Goal: Task Accomplishment & Management: Complete application form

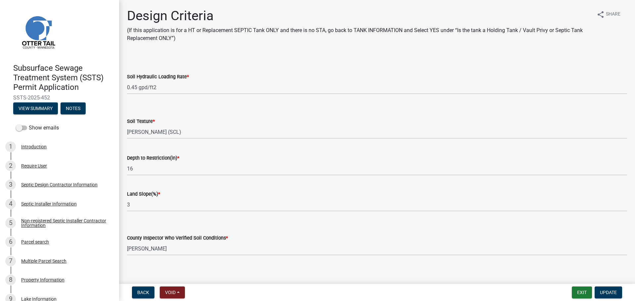
select select "161dc003-2926-44f5-9717-bc9d566eecc1"
select select "3153871a-0646-45c0-8d36-98762e1aaded"
select select "77ed3ba4-a6d5-4048-ab27-59c0bc717e6e"
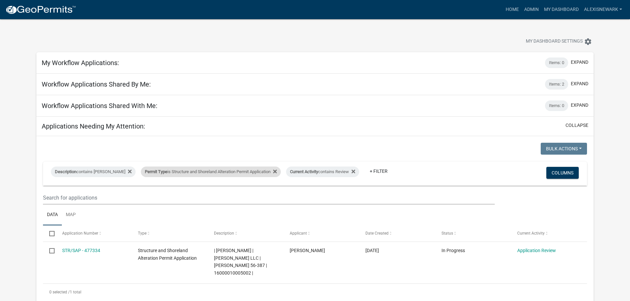
click at [232, 171] on div "Permit Type is Structure and Shoreland Alteration Permit Application" at bounding box center [211, 172] width 140 height 11
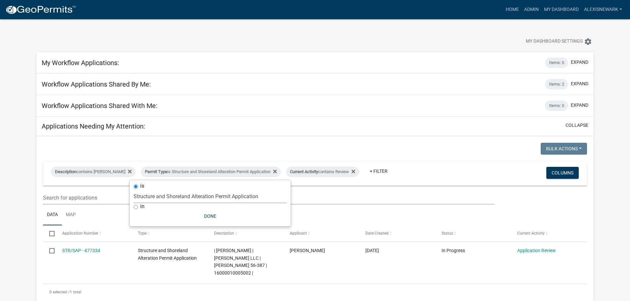
click at [222, 199] on select "Select an option Building Contractor / Excavators (Registration) Building Contr…" at bounding box center [210, 197] width 153 height 14
select select "efcaeecd-a85b-4914-bb26-f36912342422"
click at [134, 190] on select "Select an option Building Contractor / Excavators (Registration) Building Contr…" at bounding box center [210, 197] width 153 height 14
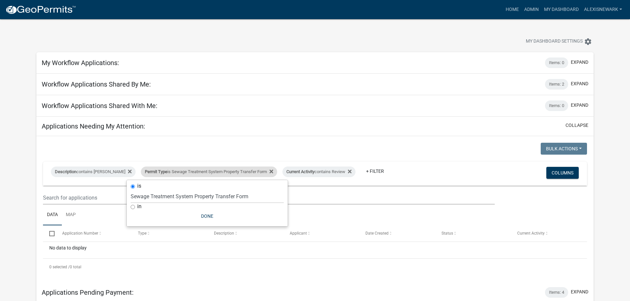
click at [218, 169] on div "Permit Type is Sewage Treatment System Property Transfer Form" at bounding box center [209, 172] width 136 height 11
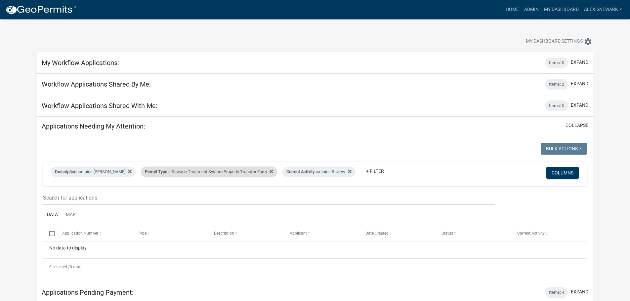
click at [218, 169] on div "Permit Type is Sewage Treatment System Property Transfer Form" at bounding box center [209, 172] width 136 height 11
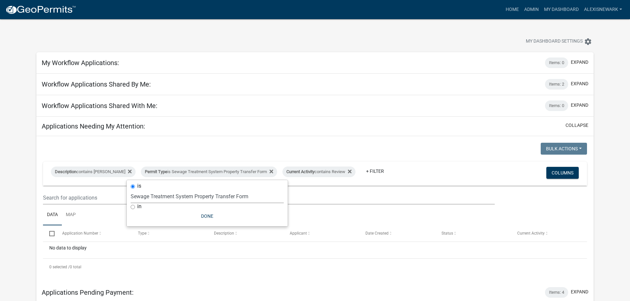
click at [207, 195] on select "Select an option Building Contractor / Excavators (Registration) Building Contr…" at bounding box center [207, 197] width 153 height 14
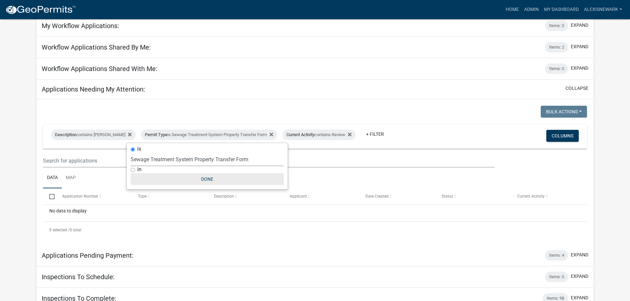
scroll to position [41, 0]
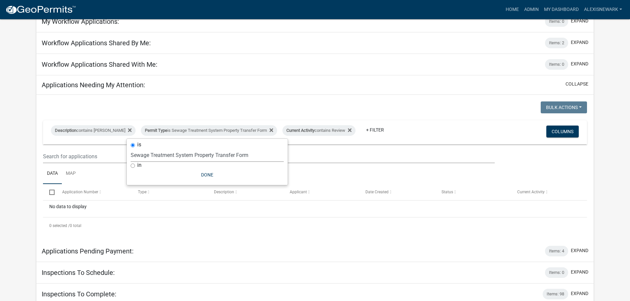
click at [209, 158] on select "Select an option Building Contractor / Excavators (Registration) Building Contr…" at bounding box center [207, 156] width 153 height 14
select select "68d28c81-f724-4f90-9ad3-bed34bf6fb80"
click at [145, 149] on select "Select an option Building Contractor / Excavators (Registration) Building Contr…" at bounding box center [207, 156] width 153 height 14
click at [193, 108] on div at bounding box center [176, 109] width 277 height 14
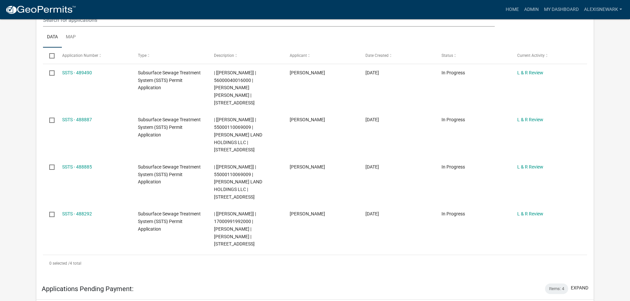
scroll to position [199, 0]
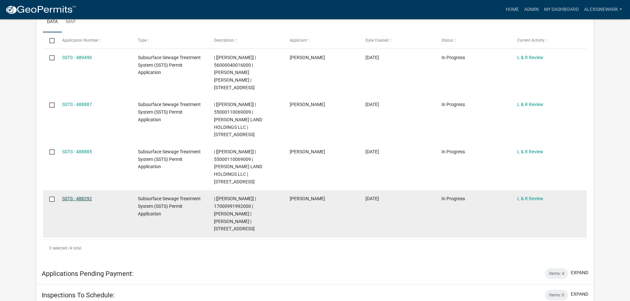
click at [84, 196] on link "SSTS - 488292" at bounding box center [77, 198] width 30 height 5
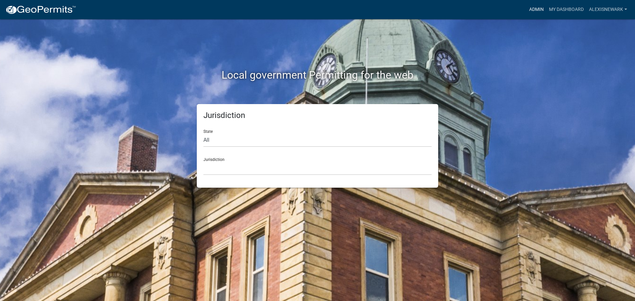
click at [541, 11] on link "Admin" at bounding box center [537, 9] width 20 height 13
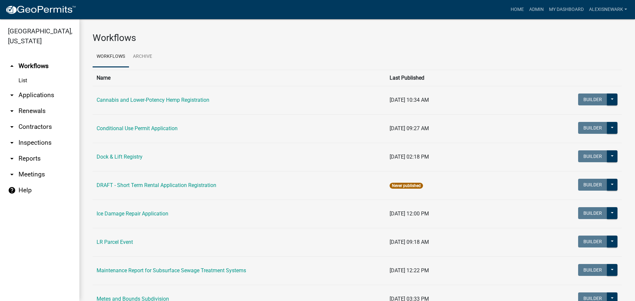
click at [24, 91] on link "arrow_drop_down Applications" at bounding box center [39, 95] width 79 height 16
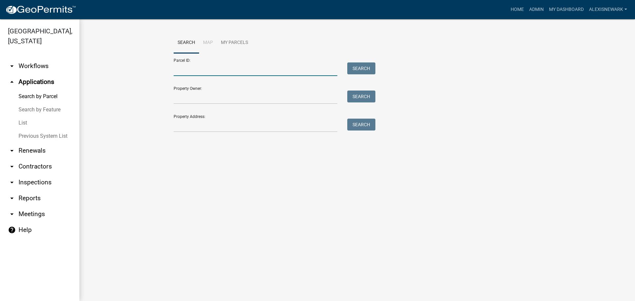
click at [193, 75] on input "Parcel ID:" at bounding box center [256, 70] width 164 height 14
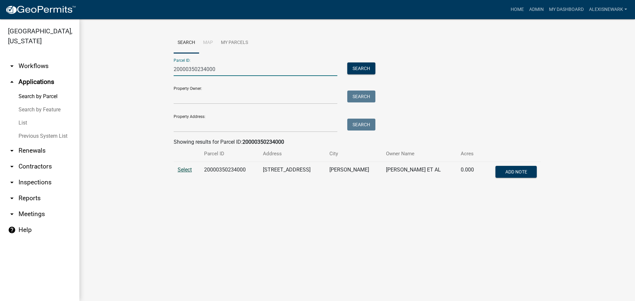
type input "20000350234000"
click at [182, 172] on span "Select" at bounding box center [185, 170] width 14 height 6
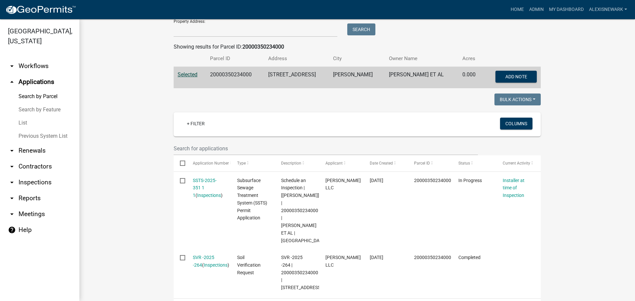
scroll to position [124, 0]
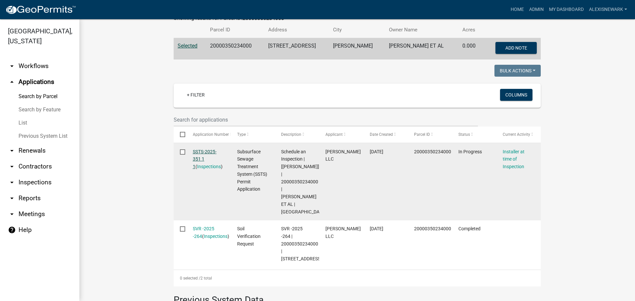
click at [203, 151] on link "SSTS-2025-351 1 1" at bounding box center [205, 159] width 24 height 21
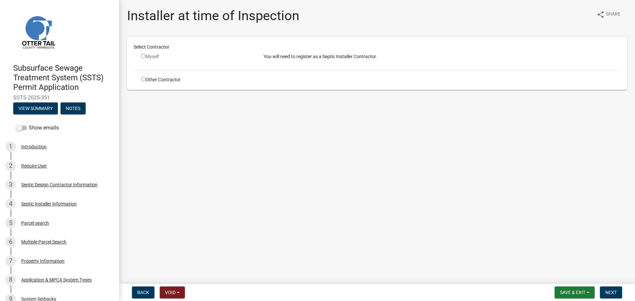
click at [143, 78] on input "radio" at bounding box center [143, 79] width 4 height 4
radio input "true"
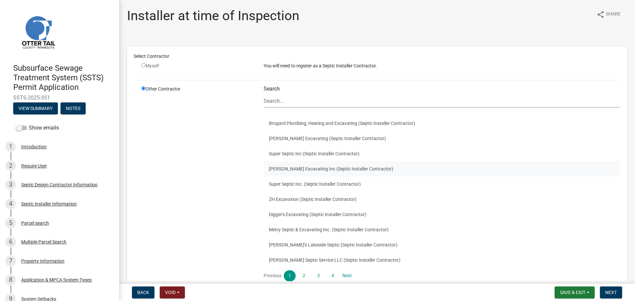
click at [314, 166] on button "Ruther Excavating Inc (Septic Installer Contractor)" at bounding box center [442, 168] width 357 height 15
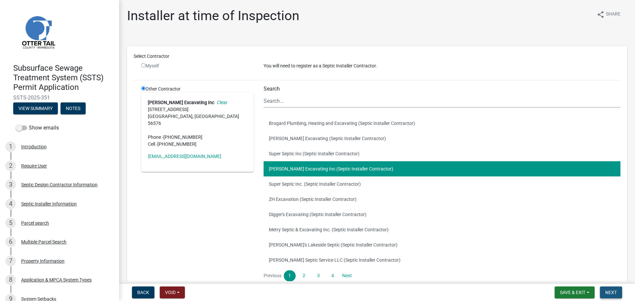
click at [604, 289] on button "Next" at bounding box center [611, 293] width 22 height 12
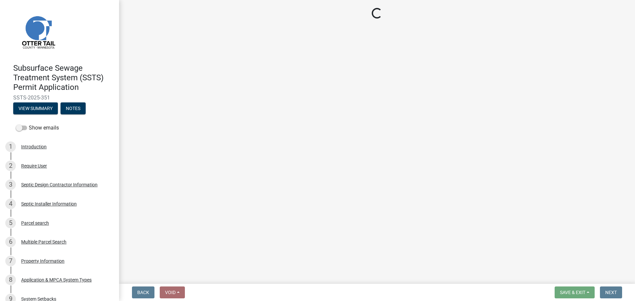
select select "710d5f49-2663-4e73-9718-d0c4e189f5ed"
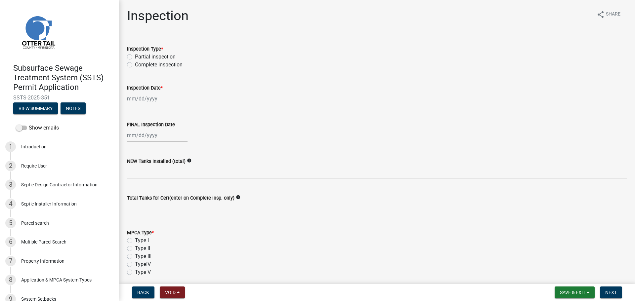
click at [135, 67] on label "Complete inspection" at bounding box center [159, 65] width 48 height 8
click at [135, 65] on input "Complete inspection" at bounding box center [137, 63] width 4 height 4
radio input "true"
click at [151, 94] on div at bounding box center [157, 99] width 61 height 14
select select "10"
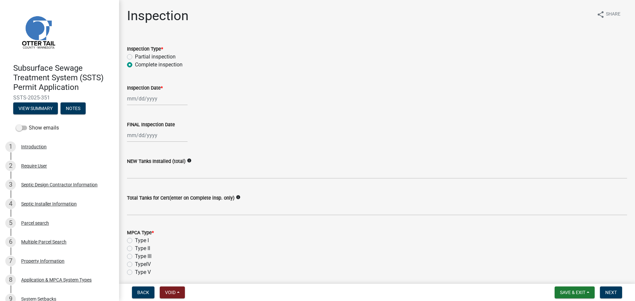
select select "2025"
click at [128, 152] on div "13" at bounding box center [133, 155] width 11 height 11
type input "10/13/2025"
select select "10"
select select "2025"
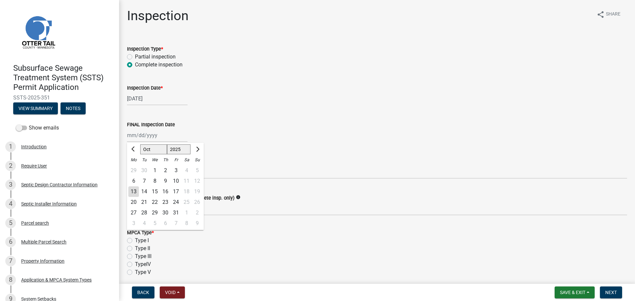
click at [142, 133] on div "Jan Feb Mar Apr May Jun Jul Aug Sep Oct Nov Dec 1525 1526 1527 1528 1529 1530 1…" at bounding box center [157, 136] width 61 height 14
click at [135, 188] on div "13" at bounding box center [133, 192] width 11 height 11
type input "10/13/2025"
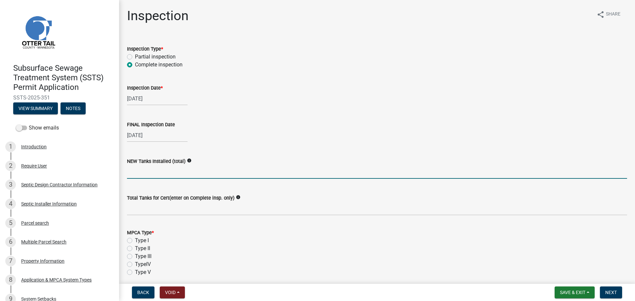
click at [150, 170] on input "text" at bounding box center [377, 172] width 500 height 14
type input "1"
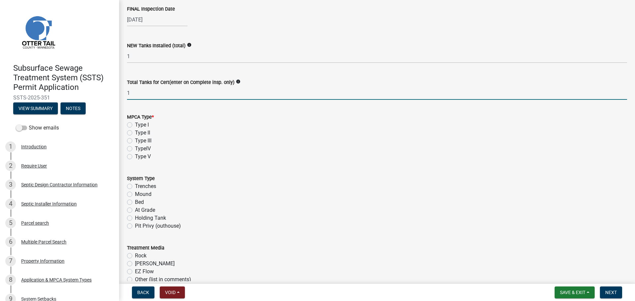
type input "1"
click at [135, 127] on label "Type I" at bounding box center [142, 125] width 14 height 8
click at [135, 125] on input "Type I" at bounding box center [137, 123] width 4 height 4
radio input "true"
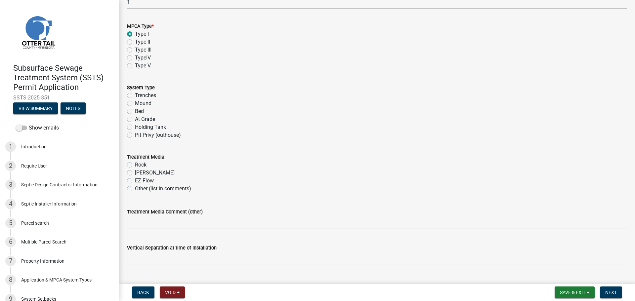
click at [135, 95] on label "Trenches" at bounding box center [145, 96] width 21 height 8
click at [135, 95] on input "Trenches" at bounding box center [137, 94] width 4 height 4
radio input "true"
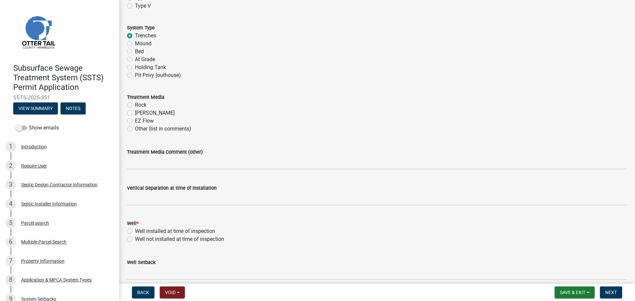
scroll to position [281, 0]
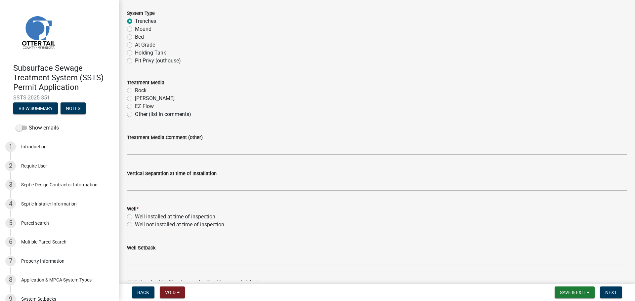
click at [135, 98] on label "Chambers" at bounding box center [155, 99] width 40 height 8
click at [135, 98] on input "Chambers" at bounding box center [137, 97] width 4 height 4
radio input "true"
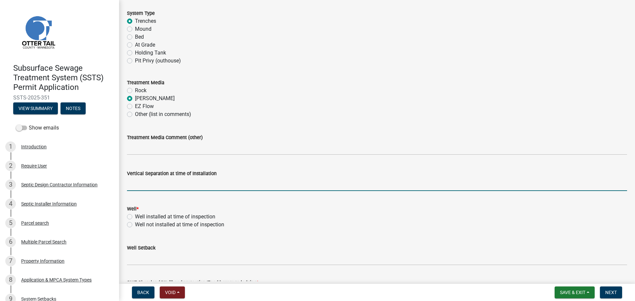
click at [150, 180] on input "text" at bounding box center [377, 185] width 500 height 14
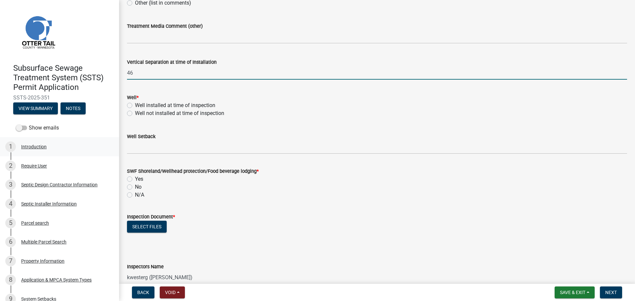
scroll to position [397, 0]
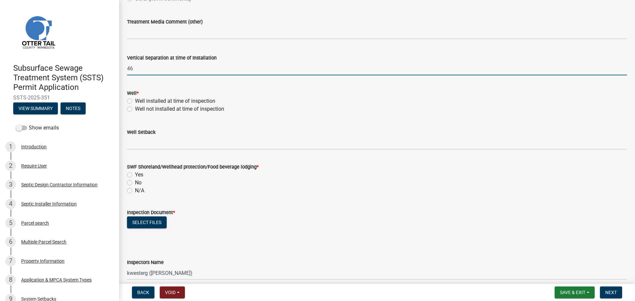
type input "46"
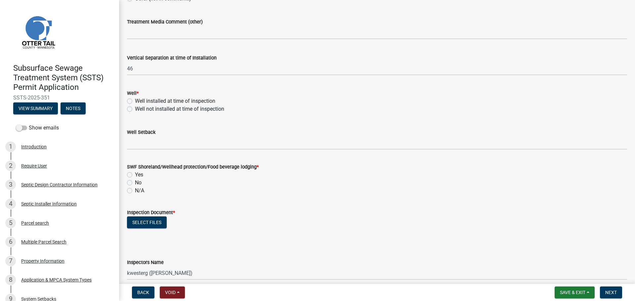
click at [135, 101] on label "Well installed at time of inspection" at bounding box center [175, 101] width 80 height 8
click at [135, 101] on input "Well installed at time of inspection" at bounding box center [137, 99] width 4 height 4
radio input "true"
click at [148, 134] on label "Well Setback" at bounding box center [141, 132] width 28 height 5
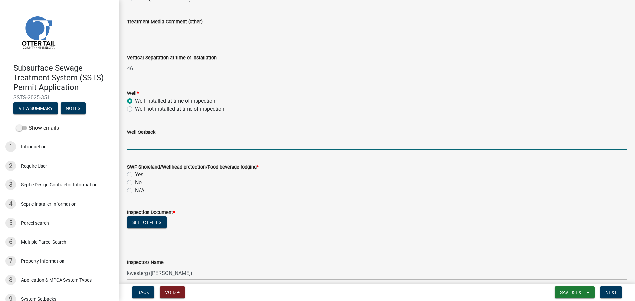
click at [148, 136] on input "Well Setback" at bounding box center [377, 143] width 500 height 14
type input "100"
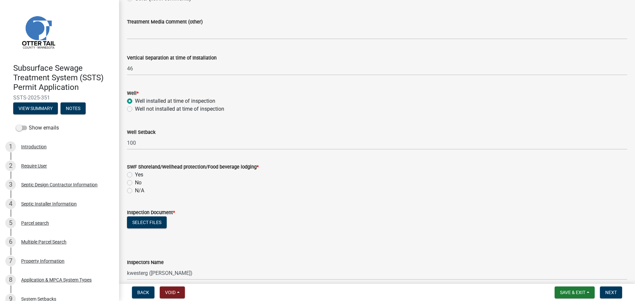
click at [136, 182] on label "No" at bounding box center [138, 183] width 7 height 8
click at [136, 182] on input "No" at bounding box center [137, 181] width 4 height 4
radio input "true"
click at [138, 218] on button "Select files" at bounding box center [147, 223] width 40 height 12
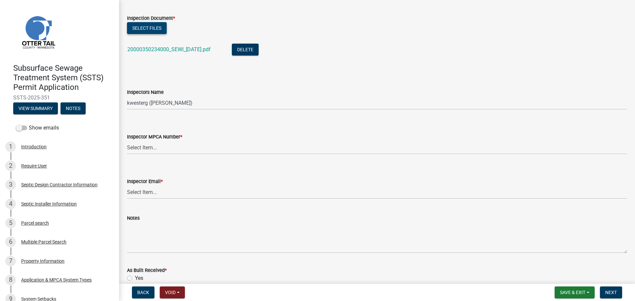
scroll to position [596, 0]
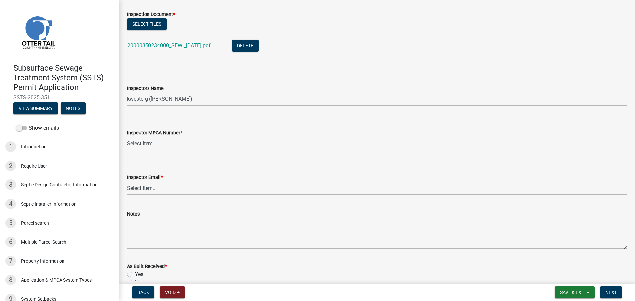
click at [155, 102] on select "Select Item... btollefson (Brittany Tollefson) alexisnewark (Alexis Newark) epl…" at bounding box center [377, 99] width 500 height 14
select select "540cdff0-8667-4a16-ad1f-2fbf1edb8379"
click at [127, 92] on select "Select Item... btollefson (Brittany Tollefson) alexisnewark (Alexis Newark) epl…" at bounding box center [377, 99] width 500 height 14
click at [156, 142] on select "Select Item... Alexis Newark (10415) Andrea Perales (924) Brittany Tollefson (1…" at bounding box center [377, 144] width 500 height 14
click at [127, 137] on select "Select Item... Alexis Newark (10415) Andrea Perales (924) Brittany Tollefson (1…" at bounding box center [377, 144] width 500 height 14
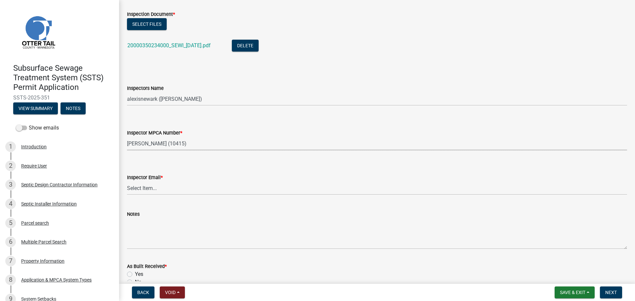
select select "d127207f-e6b2-42e2-ba4c-6918cdf94176"
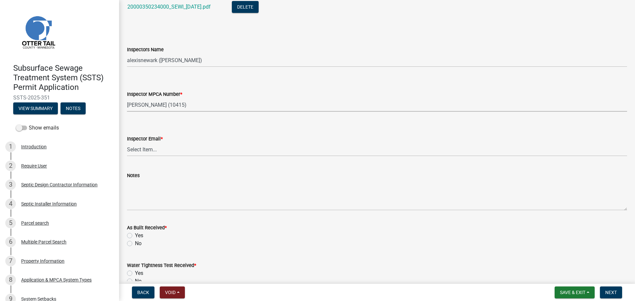
scroll to position [744, 0]
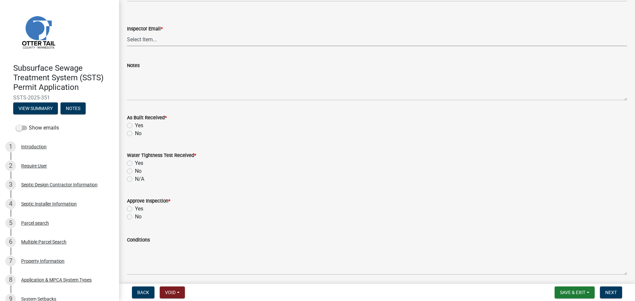
click at [151, 45] on select "Select Item... Alexis Newark (anewark@ottertailcounty.gov) Amy Busko (abusko@ot…" at bounding box center [377, 40] width 500 height 14
click at [127, 33] on select "Select Item... Alexis Newark (anewark@ottertailcounty.gov) Amy Busko (abusko@ot…" at bounding box center [377, 40] width 500 height 14
select select "46a67eee-2c7d-4579-9973-15a8b9f9d8c4"
click at [135, 135] on label "No" at bounding box center [138, 134] width 7 height 8
click at [135, 134] on input "No" at bounding box center [137, 132] width 4 height 4
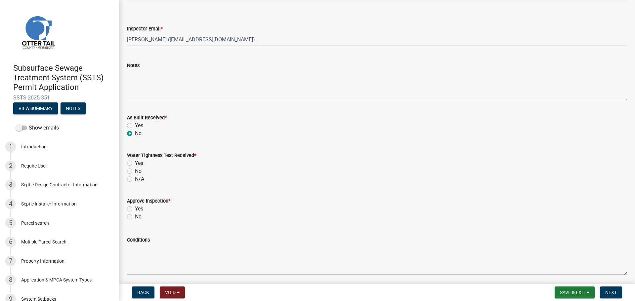
radio input "true"
click at [135, 179] on label "N/A" at bounding box center [139, 179] width 9 height 8
click at [135, 179] on input "N/A" at bounding box center [137, 177] width 4 height 4
radio input "true"
click at [135, 207] on label "Yes" at bounding box center [139, 209] width 8 height 8
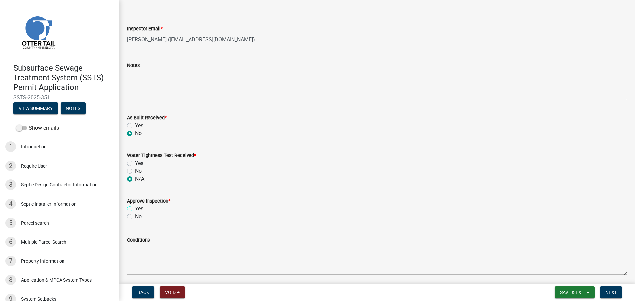
click at [135, 207] on input "Yes" at bounding box center [137, 207] width 4 height 4
radio input "true"
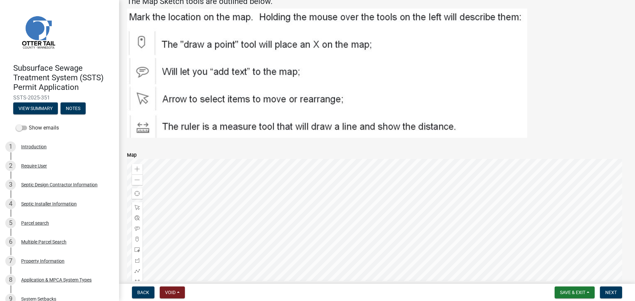
scroll to position [1117, 0]
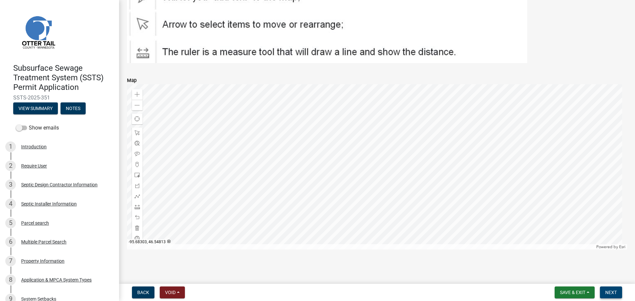
click at [608, 293] on span "Next" at bounding box center [611, 292] width 12 height 5
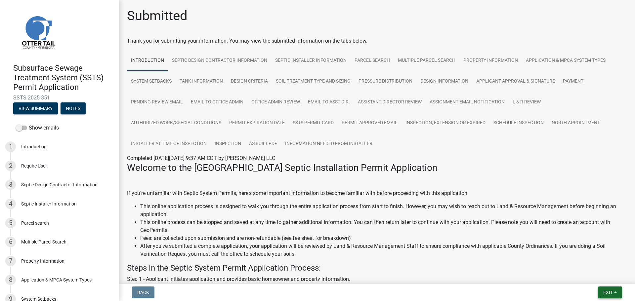
click at [608, 297] on button "Exit" at bounding box center [610, 293] width 24 height 12
click at [607, 274] on button "Save & Exit" at bounding box center [595, 276] width 53 height 16
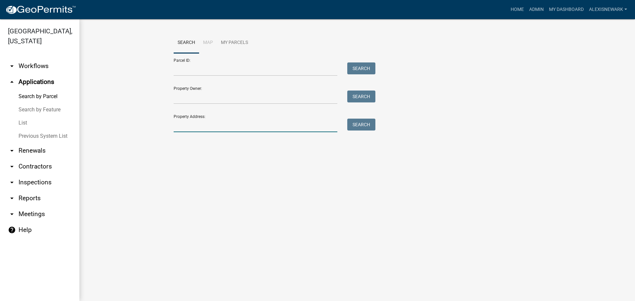
click at [302, 128] on input "Property Address:" at bounding box center [256, 126] width 164 height 14
type input "48905"
click at [348, 122] on button "Search" at bounding box center [361, 125] width 28 height 12
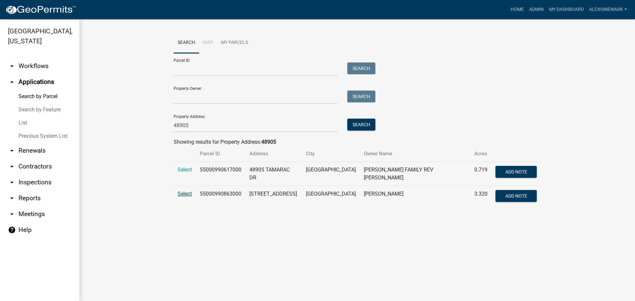
click at [180, 191] on span "Select" at bounding box center [185, 194] width 14 height 6
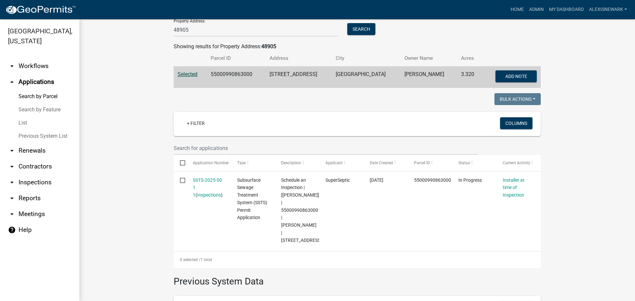
scroll to position [108, 0]
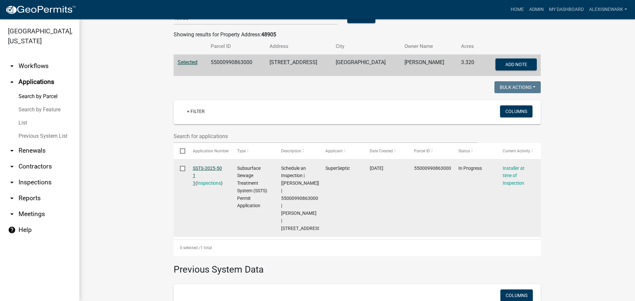
click at [211, 168] on link "SSTS-2025-50 1 1" at bounding box center [207, 176] width 29 height 21
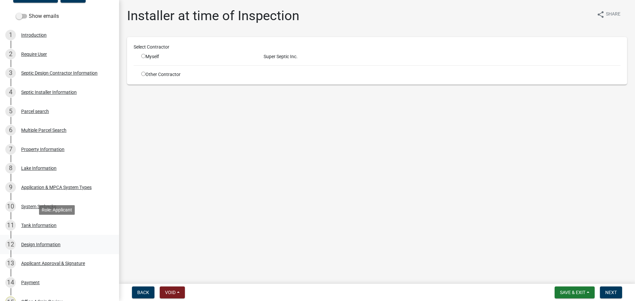
scroll to position [124, 0]
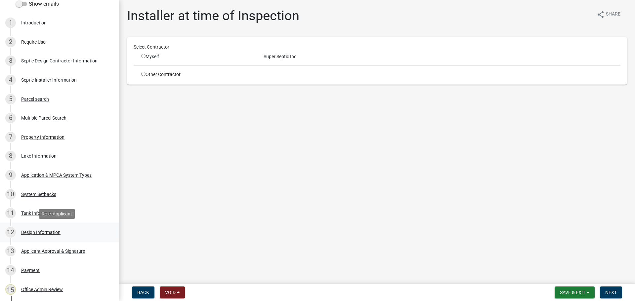
click at [83, 228] on div "12 Design Information" at bounding box center [56, 232] width 103 height 11
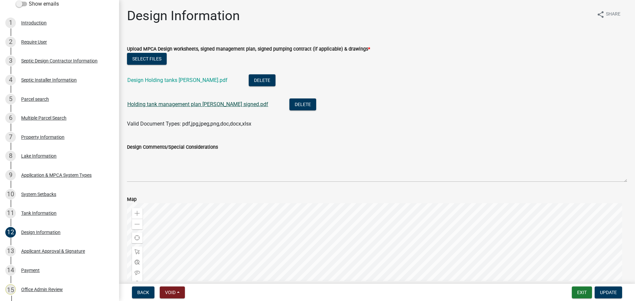
click at [223, 107] on link "Holding tank management plan jay ewing signed.pdf" at bounding box center [197, 104] width 141 height 6
click at [198, 79] on link "Design Holding tanks Jay Ewing.pdf" at bounding box center [177, 80] width 100 height 6
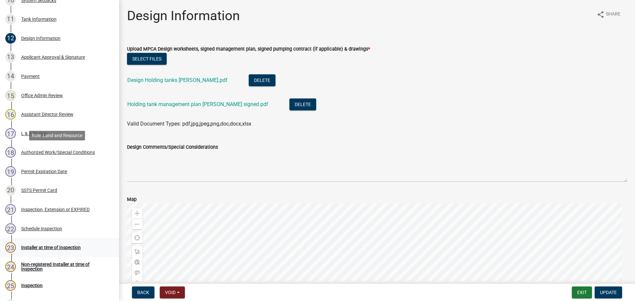
scroll to position [393, 0]
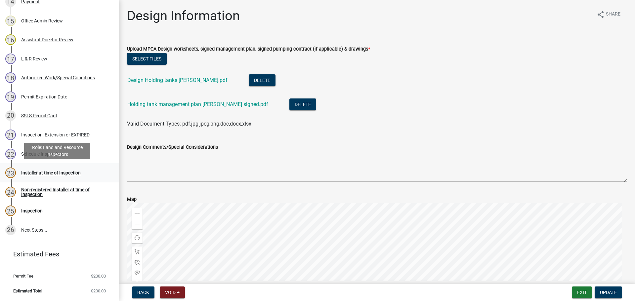
click at [79, 178] on div "23 Installer at time of Inspection" at bounding box center [56, 173] width 103 height 11
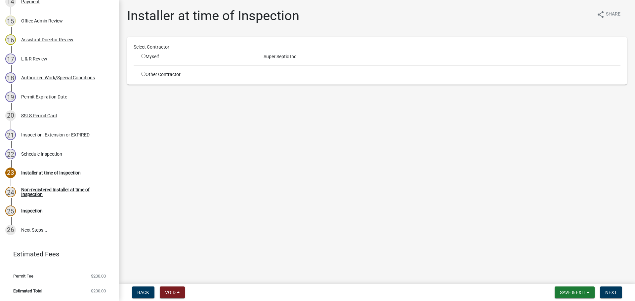
click at [174, 73] on div "Other Contractor" at bounding box center [197, 74] width 122 height 7
click at [144, 75] on input "radio" at bounding box center [143, 74] width 4 height 4
radio input "true"
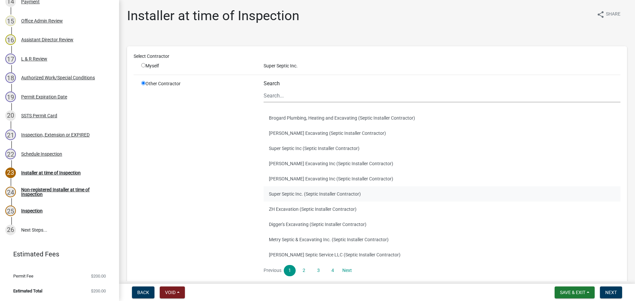
click at [302, 191] on button "Super Septic Inc. (Septic Installer Contractor)" at bounding box center [442, 194] width 357 height 15
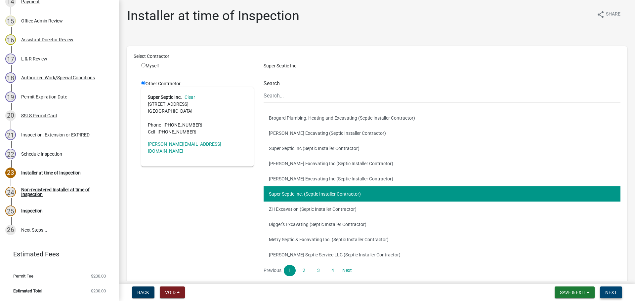
click at [612, 295] on span "Next" at bounding box center [611, 292] width 12 height 5
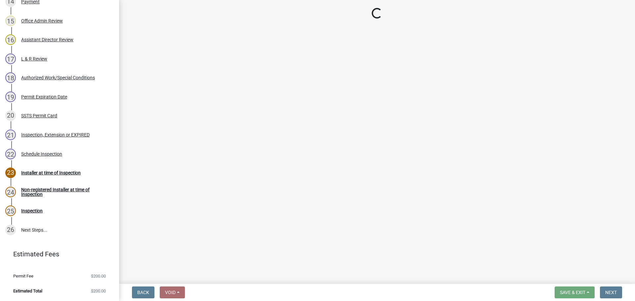
select select "710d5f49-2663-4e73-9718-d0c4e189f5ed"
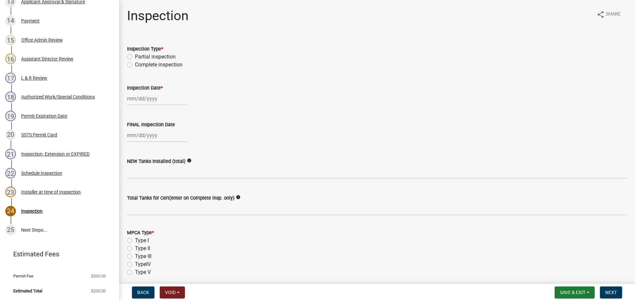
scroll to position [374, 0]
click at [160, 67] on label "Complete inspection" at bounding box center [159, 65] width 48 height 8
click at [139, 65] on input "Complete inspection" at bounding box center [137, 63] width 4 height 4
radio input "true"
click at [146, 101] on div at bounding box center [157, 99] width 61 height 14
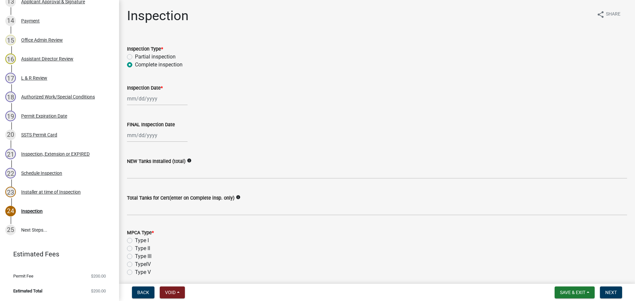
select select "10"
select select "2025"
click at [179, 147] on div "10" at bounding box center [176, 144] width 11 height 11
type input "10/10/2025"
click at [150, 138] on div at bounding box center [157, 136] width 61 height 14
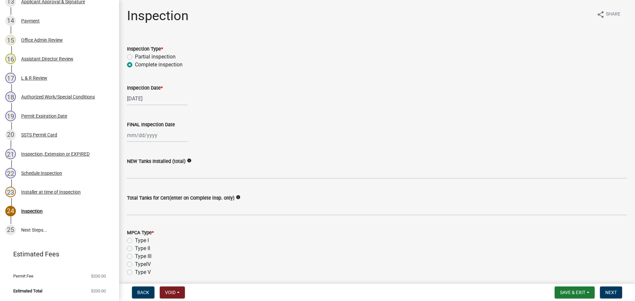
select select "10"
select select "2025"
click at [177, 184] on div "10" at bounding box center [176, 181] width 11 height 11
type input "10/10/2025"
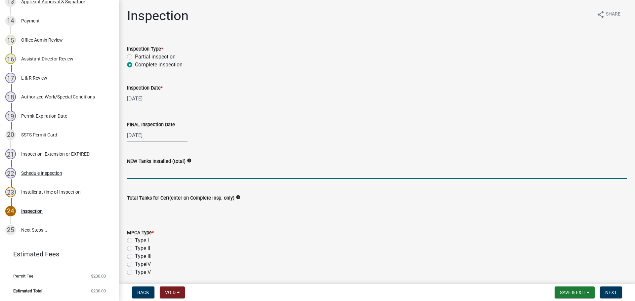
click at [159, 172] on input "text" at bounding box center [377, 172] width 500 height 14
type input "1"
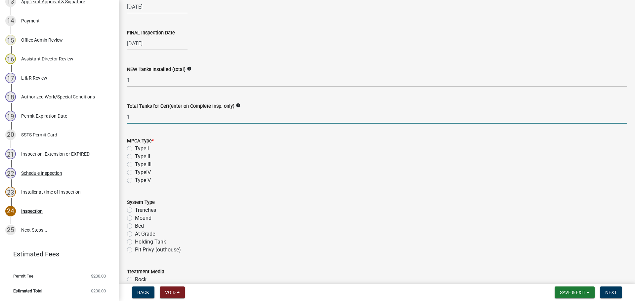
scroll to position [99, 0]
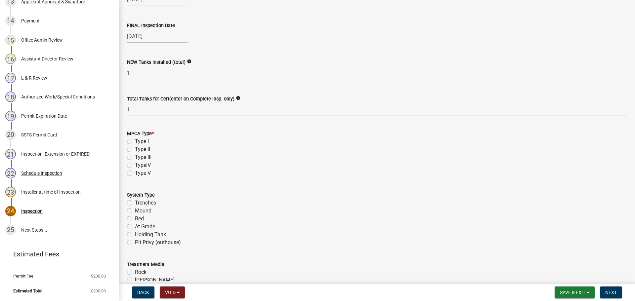
type input "1"
click at [135, 151] on label "Type II" at bounding box center [142, 150] width 15 height 8
click at [135, 150] on input "Type II" at bounding box center [137, 148] width 4 height 4
radio input "true"
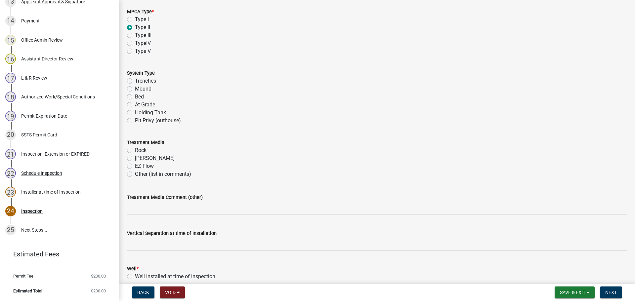
scroll to position [223, 0]
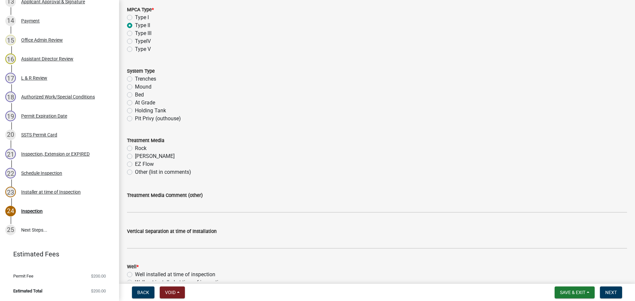
click at [135, 110] on label "Holding Tank" at bounding box center [150, 111] width 31 height 8
click at [135, 110] on input "Holding Tank" at bounding box center [137, 109] width 4 height 4
radio input "true"
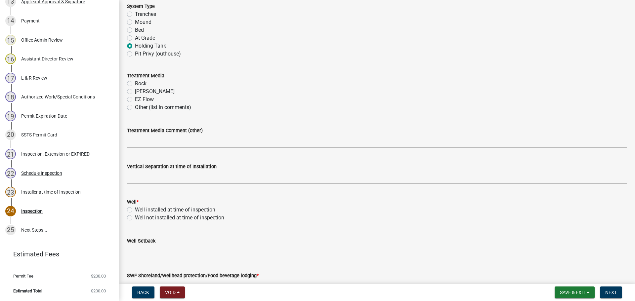
scroll to position [306, 0]
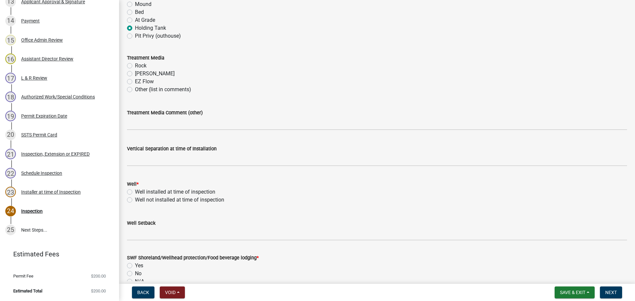
click at [138, 194] on label "Well installed at time of inspection" at bounding box center [175, 192] width 80 height 8
click at [138, 193] on input "Well installed at time of inspection" at bounding box center [137, 190] width 4 height 4
radio input "true"
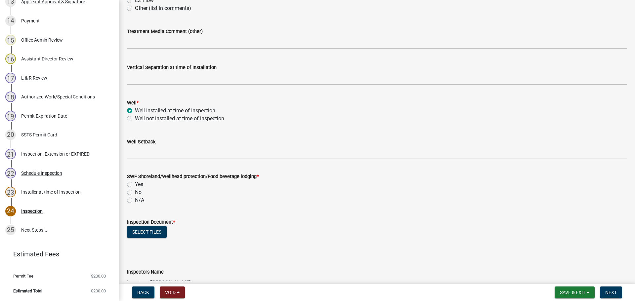
scroll to position [414, 0]
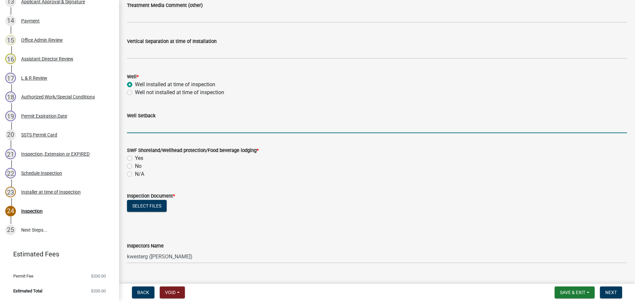
click at [167, 129] on input "Well Setback" at bounding box center [377, 127] width 500 height 14
type input "66"
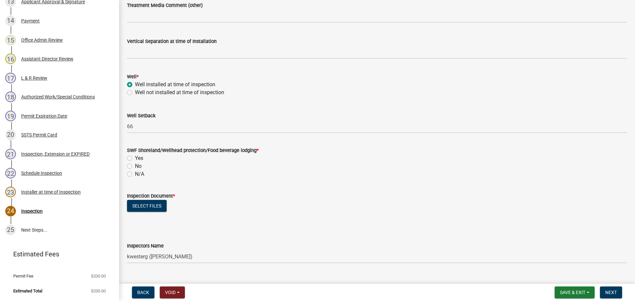
click at [130, 161] on div "Yes" at bounding box center [377, 159] width 500 height 8
click at [135, 156] on label "Yes" at bounding box center [139, 159] width 8 height 8
click at [135, 156] on input "Yes" at bounding box center [137, 157] width 4 height 4
radio input "true"
click at [143, 200] on button "Select files" at bounding box center [147, 206] width 40 height 12
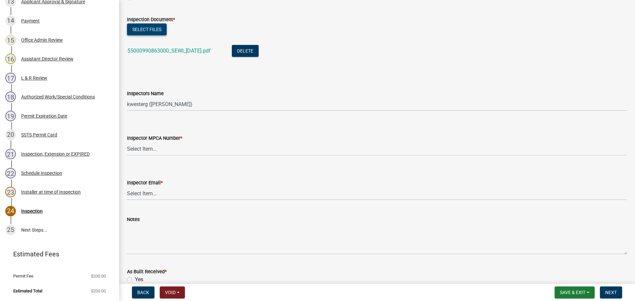
scroll to position [596, 0]
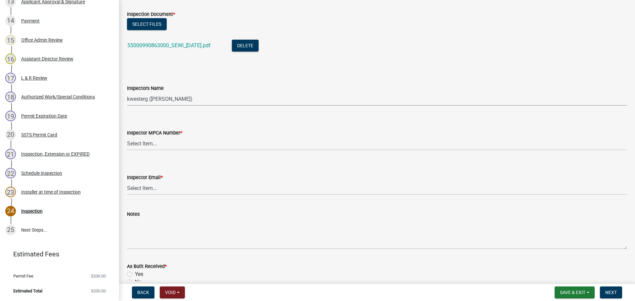
click at [198, 102] on select "Select Item... btollefson (Brittany Tollefson) alexisnewark (Alexis Newark) epl…" at bounding box center [377, 99] width 500 height 14
select select "540cdff0-8667-4a16-ad1f-2fbf1edb8379"
click at [127, 92] on select "Select Item... btollefson (Brittany Tollefson) alexisnewark (Alexis Newark) epl…" at bounding box center [377, 99] width 500 height 14
drag, startPoint x: 193, startPoint y: 145, endPoint x: 198, endPoint y: 147, distance: 5.3
click at [193, 145] on select "Select Item... Alexis Newark (10415) Andrea Perales (924) Brittany Tollefson (1…" at bounding box center [377, 144] width 500 height 14
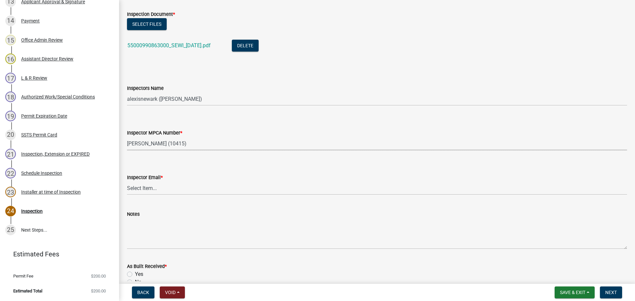
click at [127, 137] on select "Select Item... Alexis Newark (10415) Andrea Perales (924) Brittany Tollefson (1…" at bounding box center [377, 144] width 500 height 14
select select "d127207f-e6b2-42e2-ba4c-6918cdf94176"
click at [196, 188] on select "Select Item... Alexis Newark (anewark@ottertailcounty.gov) Amy Busko (abusko@ot…" at bounding box center [377, 189] width 500 height 14
click at [127, 182] on select "Select Item... Alexis Newark (anewark@ottertailcounty.gov) Amy Busko (abusko@ot…" at bounding box center [377, 189] width 500 height 14
select select "46a67eee-2c7d-4579-9973-15a8b9f9d8c4"
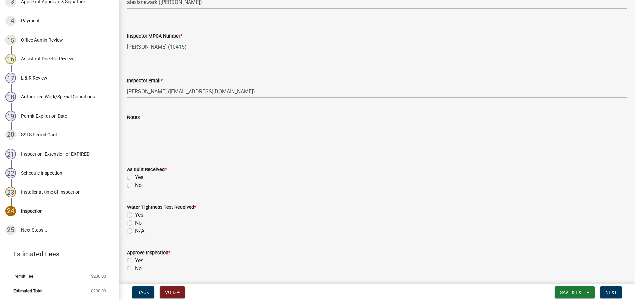
scroll to position [728, 0]
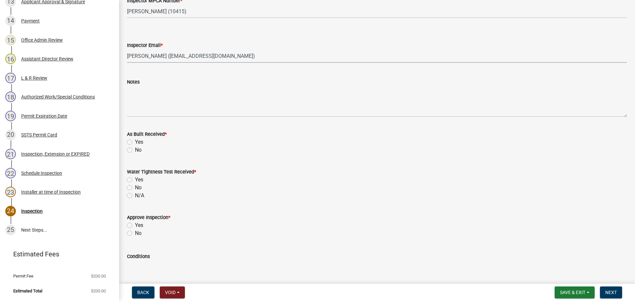
click at [135, 153] on label "No" at bounding box center [138, 150] width 7 height 8
click at [135, 151] on input "No" at bounding box center [137, 148] width 4 height 4
radio input "true"
click at [135, 190] on label "No" at bounding box center [138, 188] width 7 height 8
click at [135, 188] on input "No" at bounding box center [137, 186] width 4 height 4
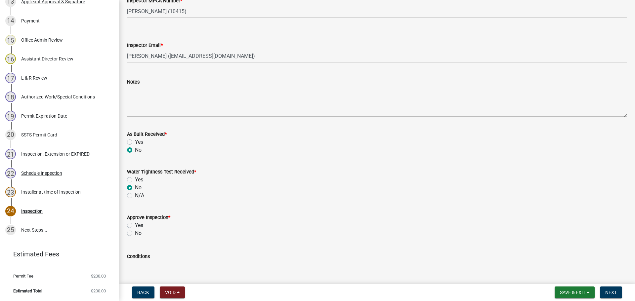
radio input "true"
click at [135, 226] on label "Yes" at bounding box center [139, 226] width 8 height 8
click at [135, 226] on input "Yes" at bounding box center [137, 224] width 4 height 4
radio input "true"
click at [614, 293] on span "Next" at bounding box center [611, 292] width 12 height 5
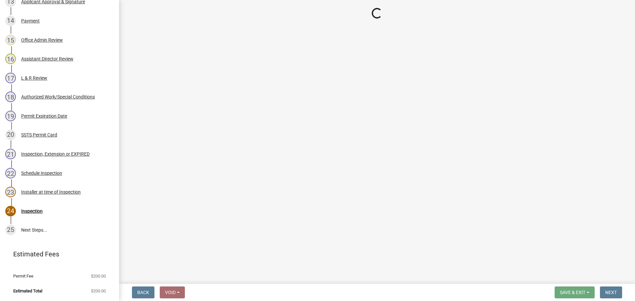
scroll to position [431, 0]
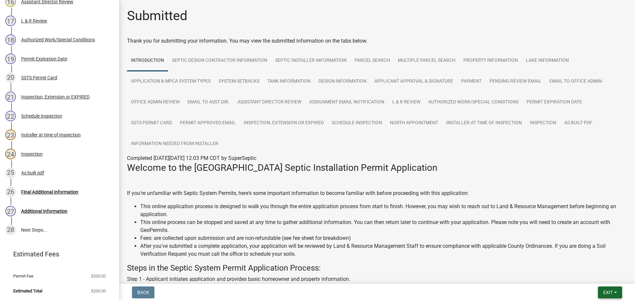
click at [601, 292] on button "Exit" at bounding box center [610, 293] width 24 height 12
click at [600, 278] on button "Save & Exit" at bounding box center [595, 276] width 53 height 16
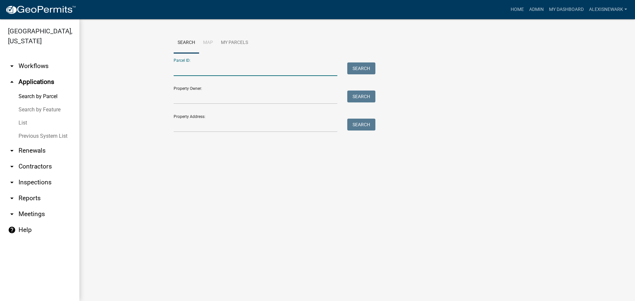
click at [188, 71] on input "Parcel ID:" at bounding box center [256, 70] width 164 height 14
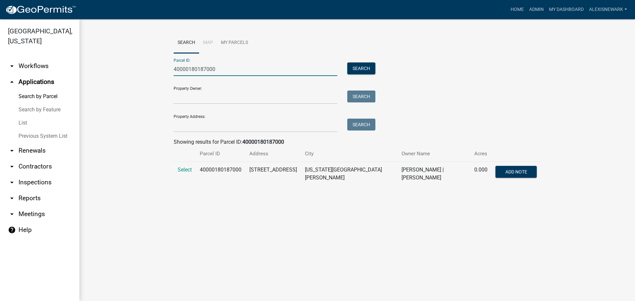
type input "40000180187000"
click at [188, 170] on span "Select" at bounding box center [185, 170] width 14 height 6
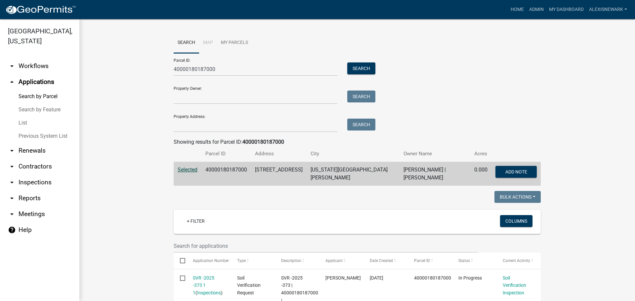
scroll to position [169, 0]
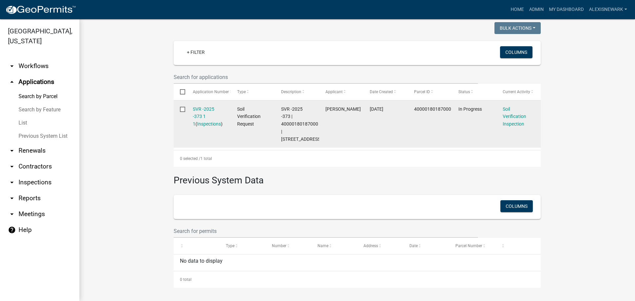
click at [207, 113] on div "SVR -2025 -373 1 1 ( Inspections )" at bounding box center [209, 117] width 32 height 22
click at [207, 110] on link "SVR -2025 -373 1 1" at bounding box center [204, 117] width 22 height 21
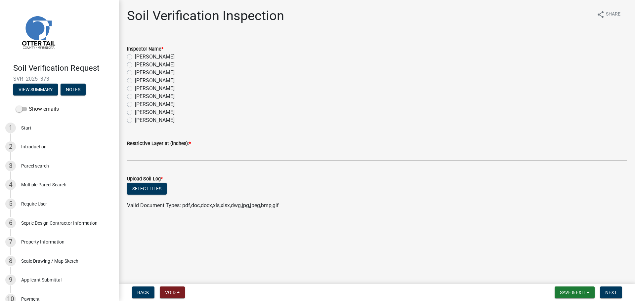
click at [152, 57] on label "[PERSON_NAME]" at bounding box center [155, 57] width 40 height 8
click at [139, 57] on input "[PERSON_NAME]" at bounding box center [137, 55] width 4 height 4
radio input "true"
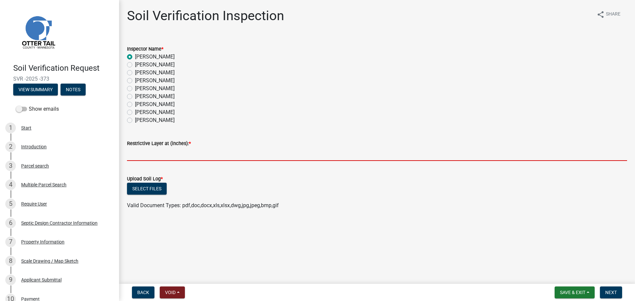
click at [184, 154] on input "text" at bounding box center [377, 155] width 500 height 14
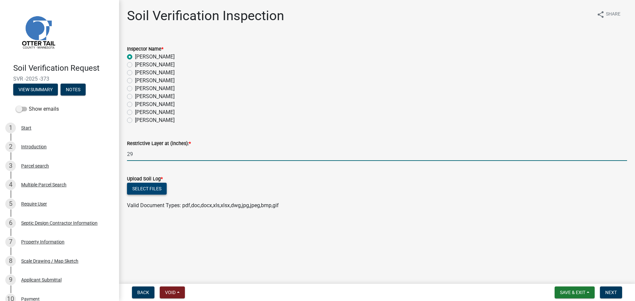
type input "29"
click at [160, 188] on button "Select files" at bounding box center [147, 189] width 40 height 12
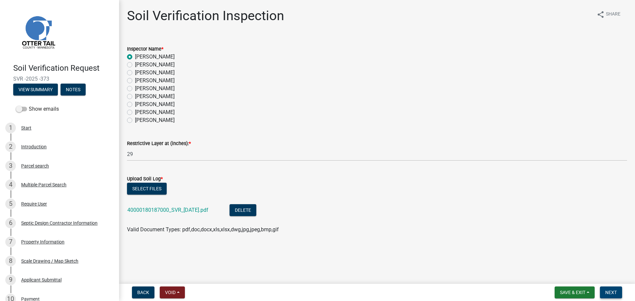
click at [606, 290] on span "Next" at bounding box center [611, 292] width 12 height 5
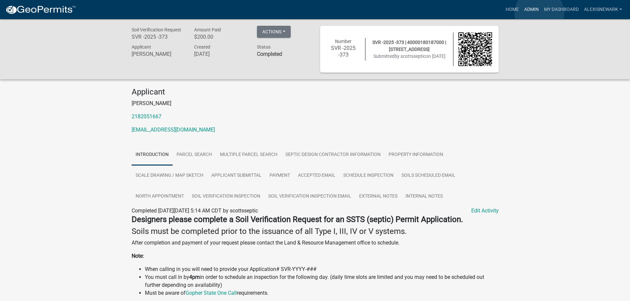
click at [539, 13] on link "Admin" at bounding box center [532, 9] width 20 height 13
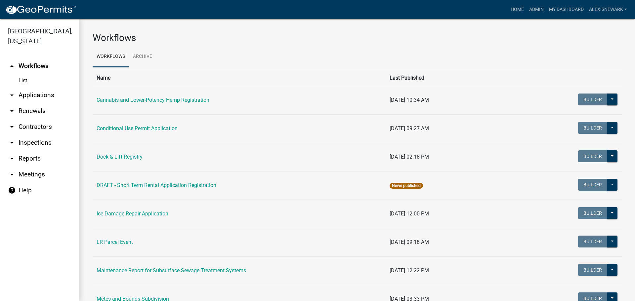
click at [57, 98] on link "arrow_drop_down Applications" at bounding box center [39, 95] width 79 height 16
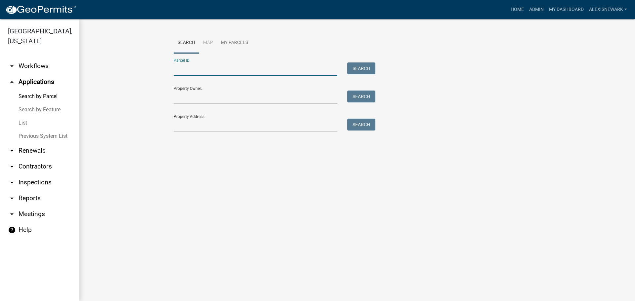
click at [192, 73] on input "Parcel ID:" at bounding box center [256, 70] width 164 height 14
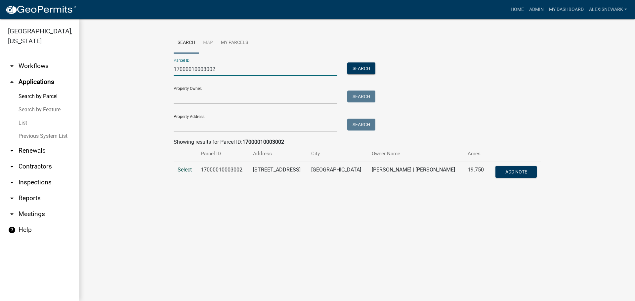
type input "17000010003002"
click at [185, 172] on span "Select" at bounding box center [185, 170] width 14 height 6
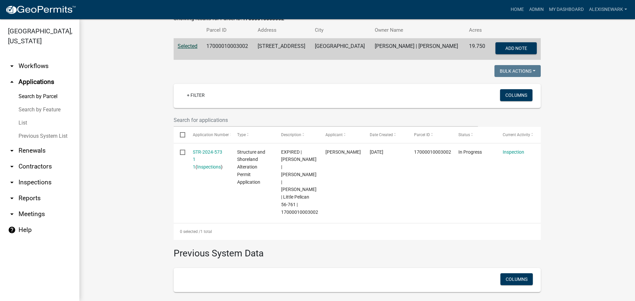
scroll to position [124, 0]
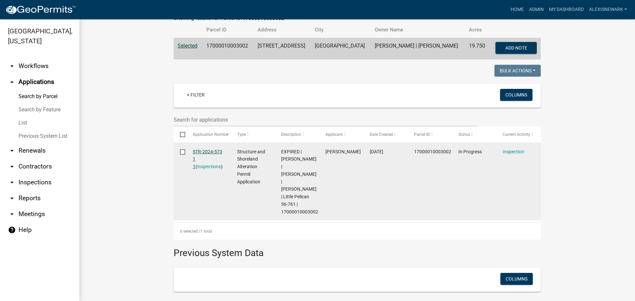
click at [209, 151] on link "STR-2024-573 1 1" at bounding box center [207, 159] width 29 height 21
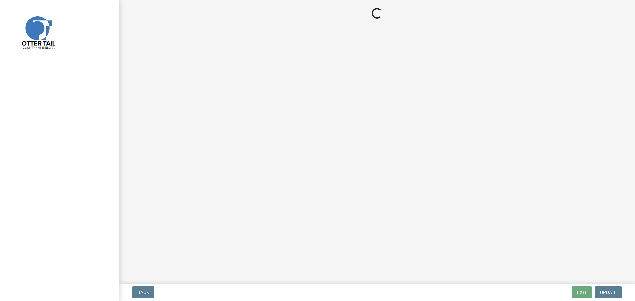
select select "710d5f49-2663-4e73-9718-d0c4e189f5ed"
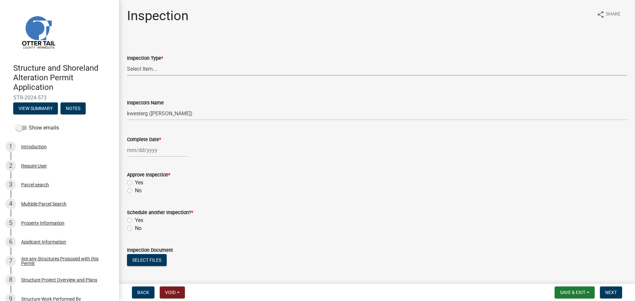
click at [183, 74] on select "Select Item... Footing / Structure Inspection Shoreland Alteration Not Built" at bounding box center [377, 69] width 500 height 14
click at [127, 62] on select "Select Item... Footing / Structure Inspection Shoreland Alteration Not Built" at bounding box center [377, 69] width 500 height 14
select select "29b027fa-a62f-4639-a4c1-67ac8b0bd2a2"
drag, startPoint x: 183, startPoint y: 107, endPoint x: 185, endPoint y: 110, distance: 4.1
click at [183, 107] on select "Select Item... btollefson (Brittany Tollefson) alexisnewark (Alexis Newark) epl…" at bounding box center [377, 114] width 500 height 14
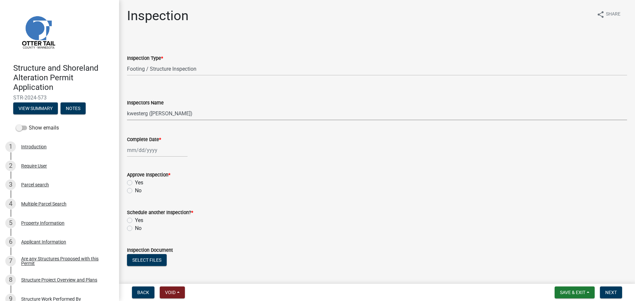
select select "540cdff0-8667-4a16-ad1f-2fbf1edb8379"
click at [127, 107] on select "Select Item... btollefson (Brittany Tollefson) alexisnewark (Alexis Newark) epl…" at bounding box center [377, 114] width 500 height 14
click at [174, 154] on div at bounding box center [157, 151] width 61 height 14
select select "10"
select select "2025"
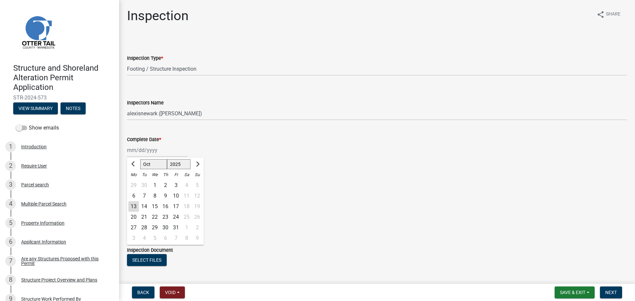
click at [175, 197] on div "10" at bounding box center [176, 196] width 11 height 11
type input "10/10/2025"
click at [136, 182] on label "Yes" at bounding box center [139, 183] width 8 height 8
click at [136, 182] on input "Yes" at bounding box center [137, 181] width 4 height 4
radio input "true"
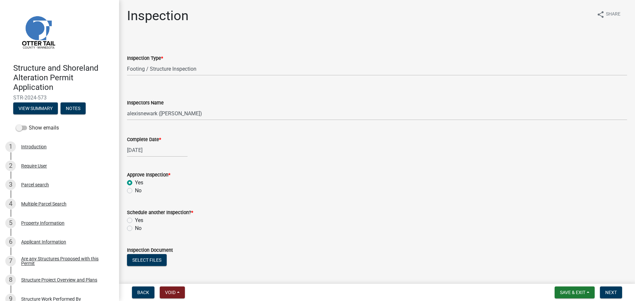
click at [135, 230] on label "No" at bounding box center [138, 229] width 7 height 8
click at [135, 229] on input "No" at bounding box center [137, 227] width 4 height 4
radio input "true"
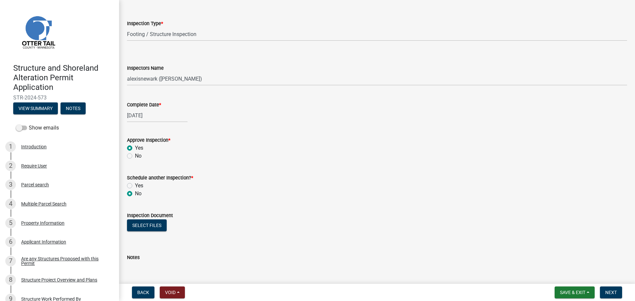
scroll to position [77, 0]
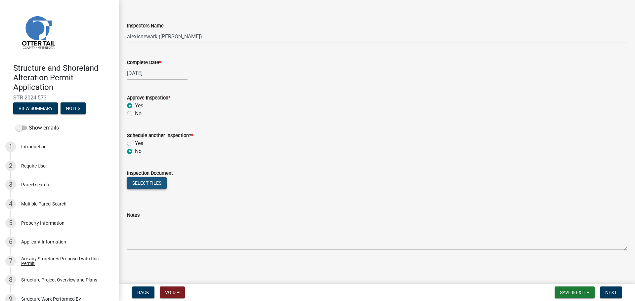
click at [156, 186] on button "Select files" at bounding box center [147, 183] width 40 height 12
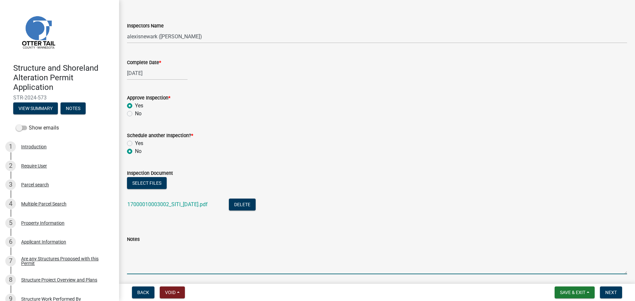
click at [203, 271] on textarea "Notes" at bounding box center [377, 258] width 500 height 31
type textarea "Meets all setbacks."
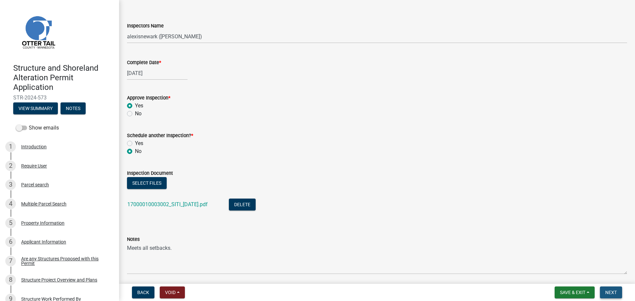
click at [620, 295] on button "Next" at bounding box center [611, 293] width 22 height 12
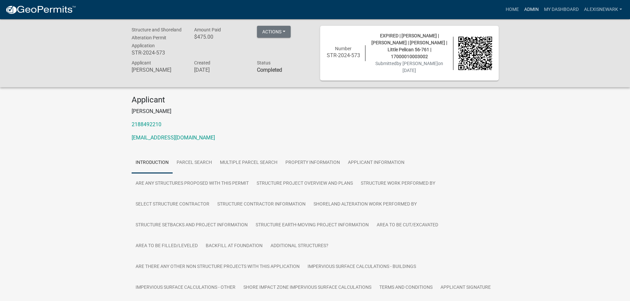
click at [536, 9] on link "Admin" at bounding box center [532, 9] width 20 height 13
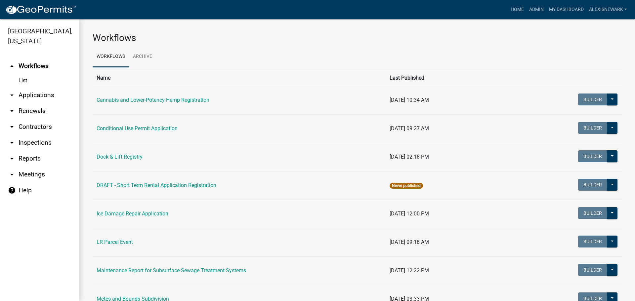
click at [65, 95] on link "arrow_drop_down Applications" at bounding box center [39, 95] width 79 height 16
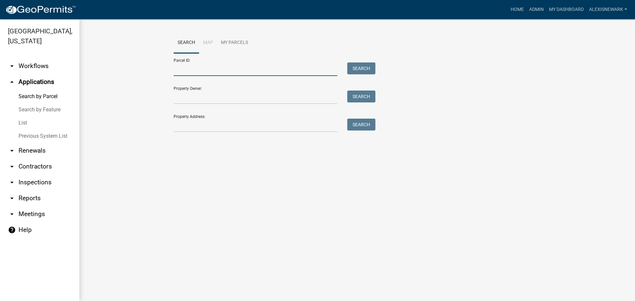
click at [252, 71] on input "Parcel ID:" at bounding box center [256, 70] width 164 height 14
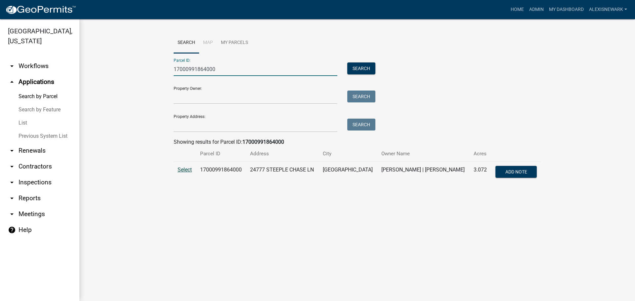
type input "17000991864000"
click at [178, 170] on span "Select" at bounding box center [185, 170] width 14 height 6
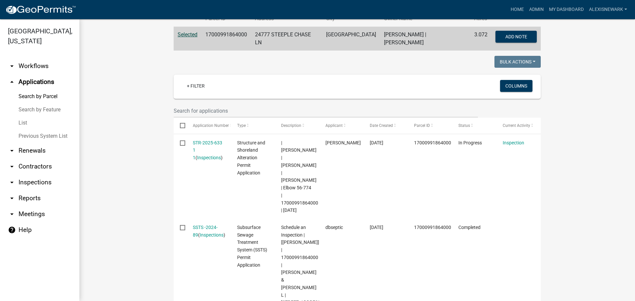
scroll to position [136, 0]
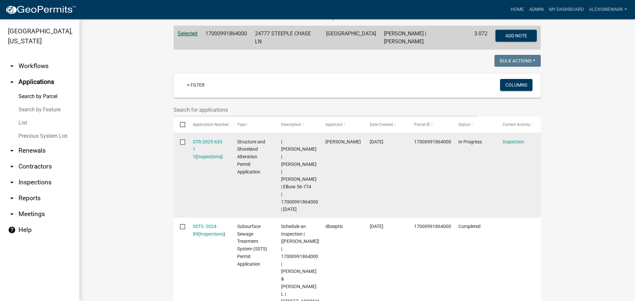
click at [215, 145] on div "STR-2025-633 1 1 ( Inspections )" at bounding box center [209, 149] width 32 height 22
click at [215, 144] on link "STR-2025-633 1 1" at bounding box center [207, 149] width 29 height 21
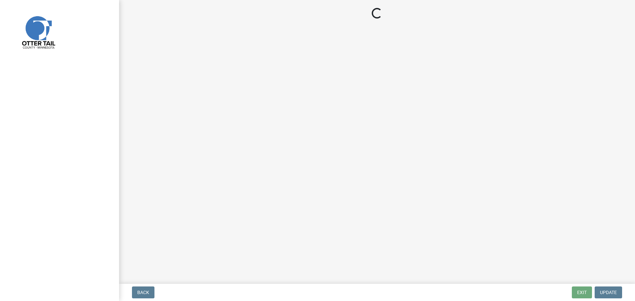
select select "710d5f49-2663-4e73-9718-d0c4e189f5ed"
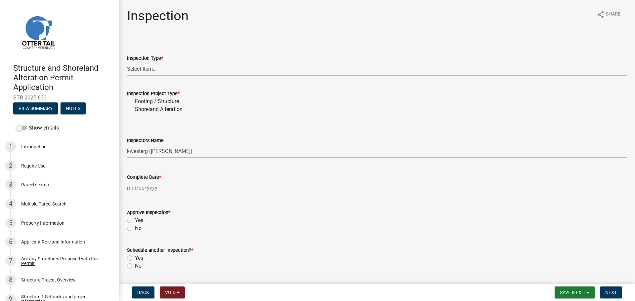
click at [169, 70] on select "Select Item... Inspection Complete Partial Inspection Inspected Not Built" at bounding box center [377, 69] width 500 height 14
click at [127, 62] on select "Select Item... Inspection Complete Partial Inspection Inspected Not Built" at bounding box center [377, 69] width 500 height 14
select select "409c2f88-eb3f-474f-aeae-54c427f2203e"
click at [168, 108] on label "Shoreland Alteration" at bounding box center [159, 110] width 48 height 8
click at [139, 108] on input "Shoreland Alteration" at bounding box center [137, 108] width 4 height 4
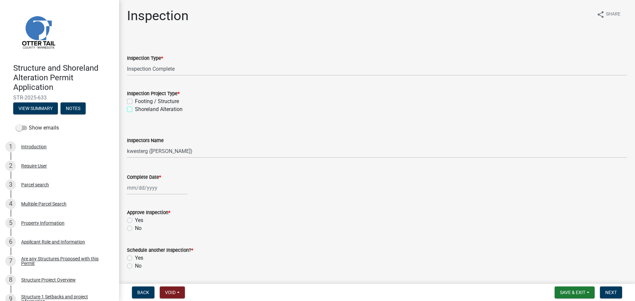
checkbox input "true"
checkbox input "false"
checkbox input "true"
click at [169, 103] on label "Footing / Structure" at bounding box center [157, 102] width 44 height 8
click at [139, 102] on input "Footing / Structure" at bounding box center [137, 100] width 4 height 4
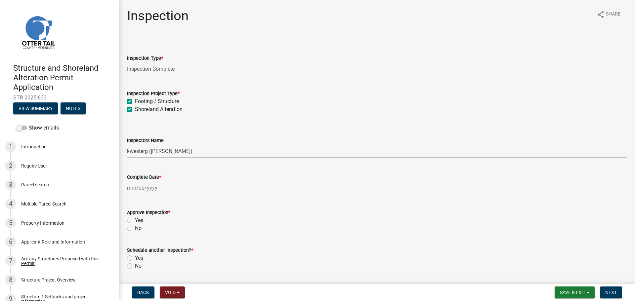
checkbox input "true"
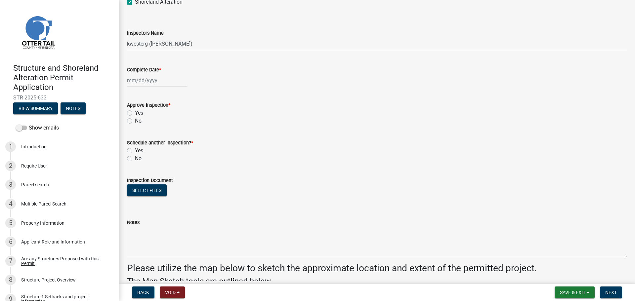
click at [135, 1] on label "Shoreland Alteration" at bounding box center [159, 2] width 48 height 8
click at [135, 1] on input "Shoreland Alteration" at bounding box center [137, 0] width 4 height 4
checkbox input "false"
checkbox input "true"
checkbox input "false"
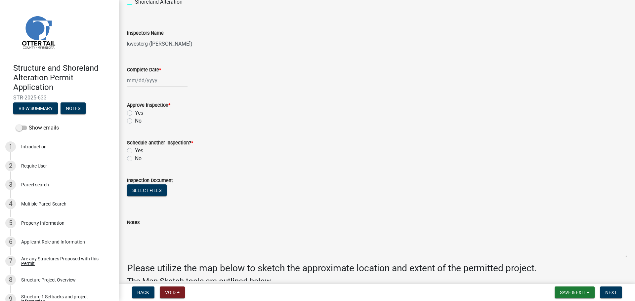
scroll to position [106, 0]
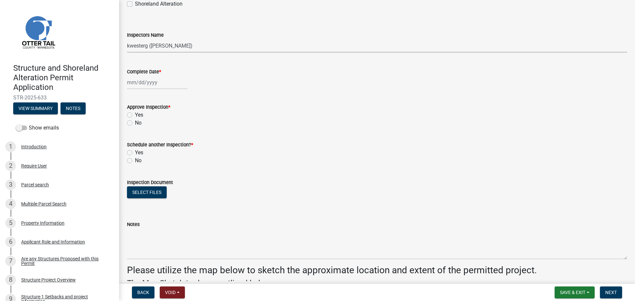
click at [144, 44] on select "Select Item... cwleclair (Chris LeClair) btollefson (Brittany Tollefson) abusko…" at bounding box center [377, 46] width 500 height 14
select select "540cdff0-8667-4a16-ad1f-2fbf1edb8379"
click at [127, 39] on select "Select Item... cwleclair (Chris LeClair) btollefson (Brittany Tollefson) abusko…" at bounding box center [377, 46] width 500 height 14
click at [160, 83] on div at bounding box center [157, 83] width 61 height 14
select select "10"
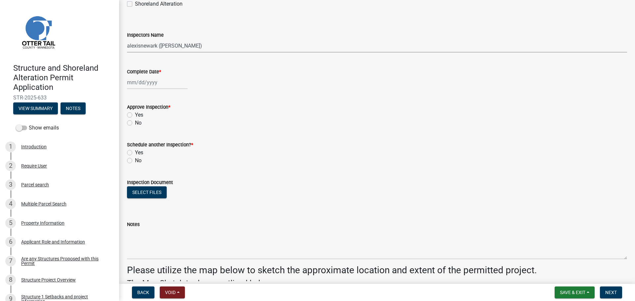
select select "2025"
click at [173, 125] on div "10" at bounding box center [176, 128] width 11 height 11
type input "10/10/2025"
click at [143, 117] on label "Yes" at bounding box center [139, 115] width 8 height 8
click at [139, 115] on input "Yes" at bounding box center [137, 113] width 4 height 4
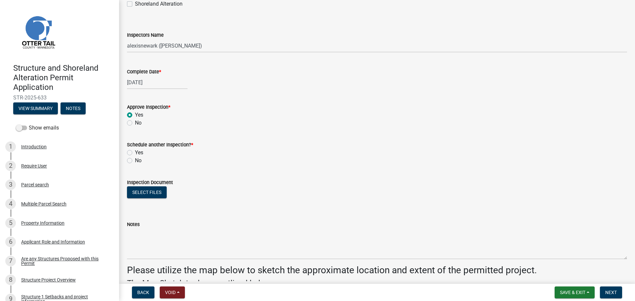
radio input "true"
click at [138, 162] on label "No" at bounding box center [138, 161] width 7 height 8
click at [138, 161] on input "No" at bounding box center [137, 159] width 4 height 4
radio input "true"
click at [159, 194] on button "Select files" at bounding box center [147, 193] width 40 height 12
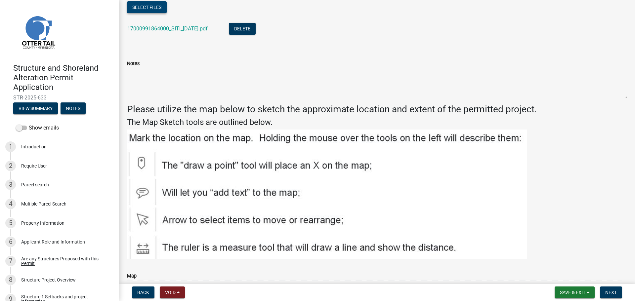
scroll to position [296, 0]
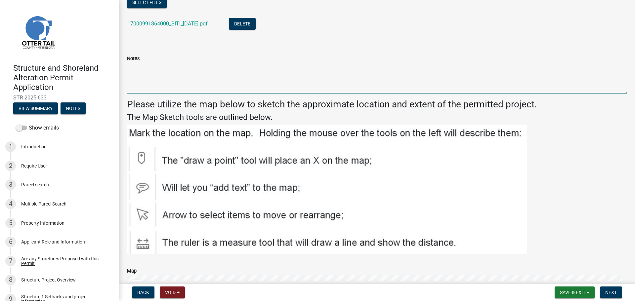
click at [247, 78] on textarea "Notes" at bounding box center [377, 78] width 500 height 31
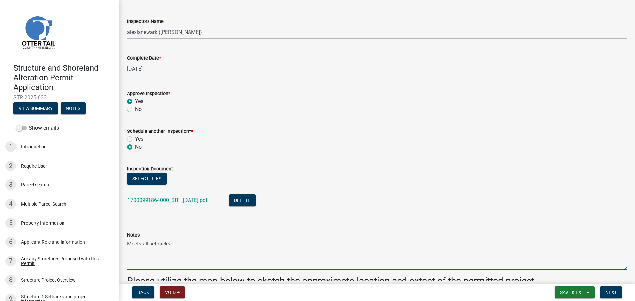
scroll to position [106, 0]
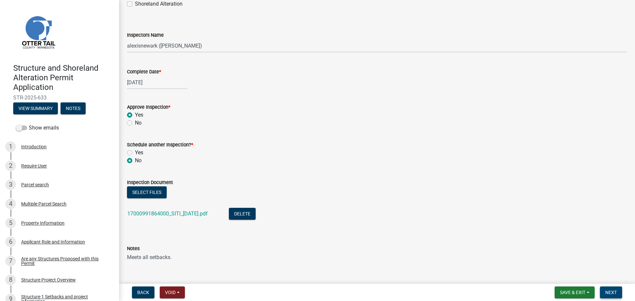
type textarea "Meets all setbacks."
click at [607, 290] on span "Next" at bounding box center [611, 292] width 12 height 5
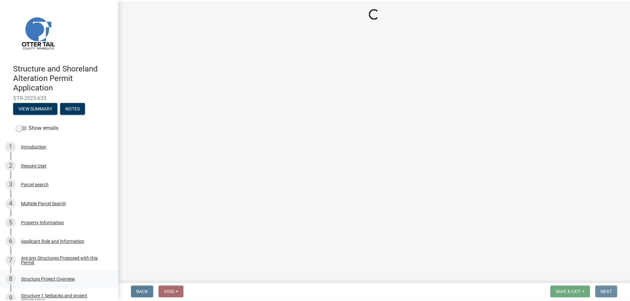
scroll to position [0, 0]
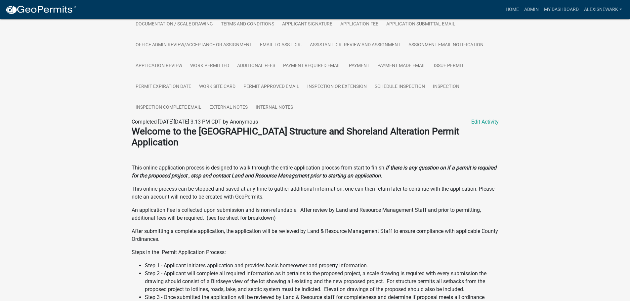
scroll to position [240, 0]
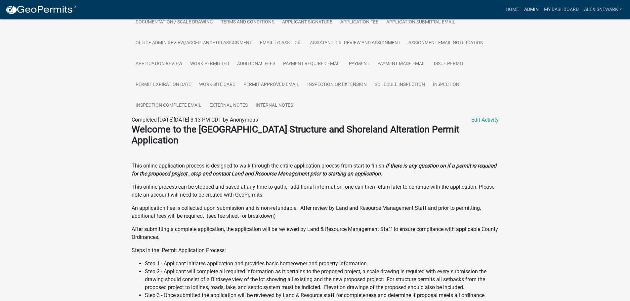
click at [525, 10] on link "Admin" at bounding box center [532, 9] width 20 height 13
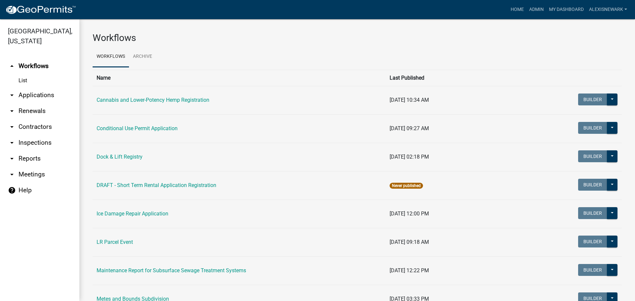
click at [57, 95] on link "arrow_drop_down Applications" at bounding box center [39, 95] width 79 height 16
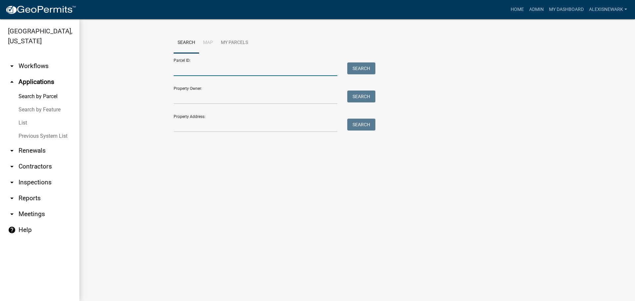
click at [188, 71] on input "Parcel ID:" at bounding box center [256, 70] width 164 height 14
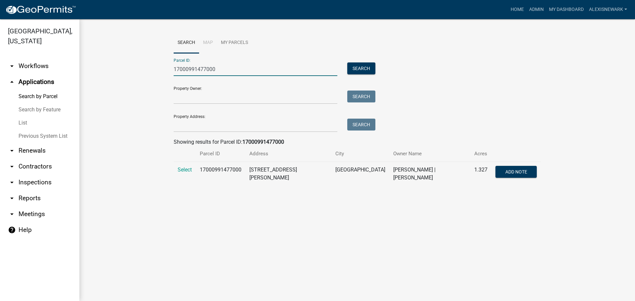
type input "17000991477000"
click at [184, 174] on td "Select" at bounding box center [185, 174] width 22 height 24
click at [184, 170] on span "Select" at bounding box center [185, 170] width 14 height 6
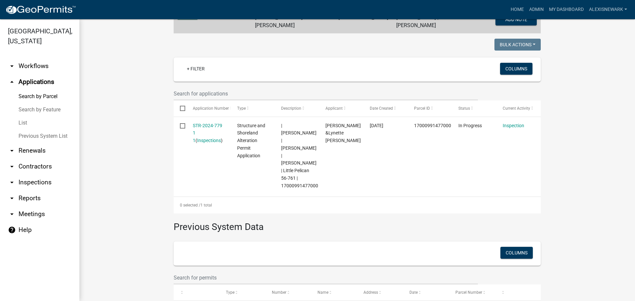
scroll to position [157, 0]
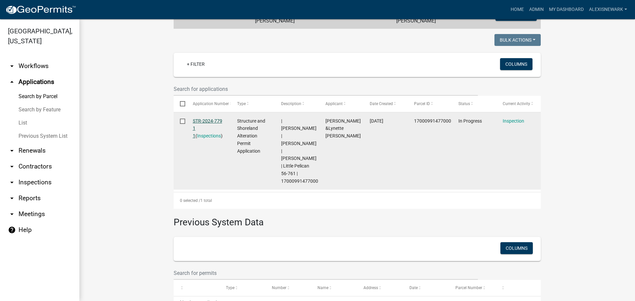
click at [212, 120] on link "STR-2024-779 1 1" at bounding box center [207, 128] width 29 height 21
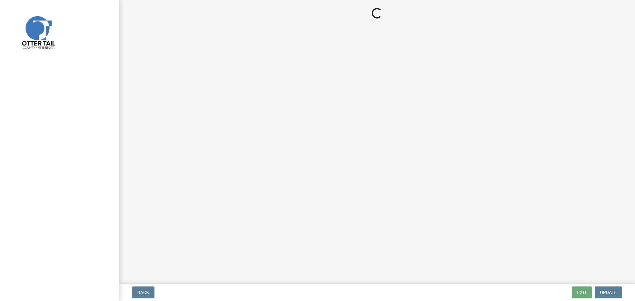
select select "710d5f49-2663-4e73-9718-d0c4e189f5ed"
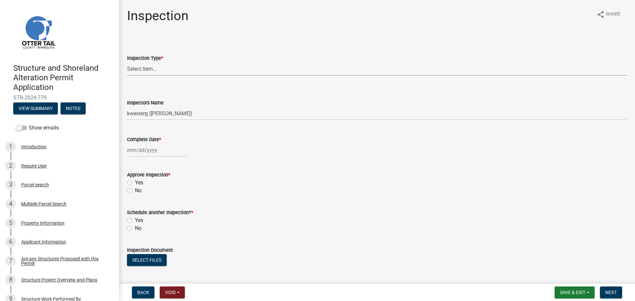
drag, startPoint x: 158, startPoint y: 68, endPoint x: 161, endPoint y: 72, distance: 4.5
click at [158, 68] on select "Select Item... Footing / Structure Inspection Shoreland Alteration Not Built" at bounding box center [377, 69] width 500 height 14
click at [127, 62] on select "Select Item... Footing / Structure Inspection Shoreland Alteration Not Built" at bounding box center [377, 69] width 500 height 14
select select "29b027fa-a62f-4639-a4c1-67ac8b0bd2a2"
click at [167, 119] on select "Select Item... btollefson (Brittany Tollefson) alexisnewark (Alexis Newark) epl…" at bounding box center [377, 114] width 500 height 14
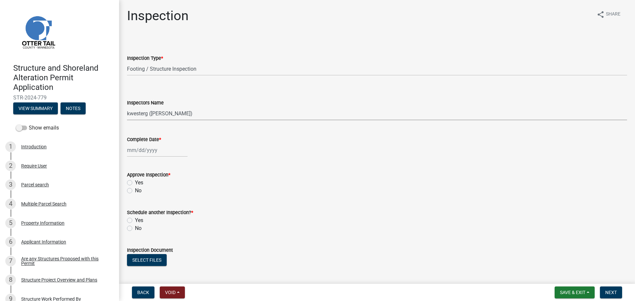
select select "540cdff0-8667-4a16-ad1f-2fbf1edb8379"
click at [127, 107] on select "Select Item... btollefson (Brittany Tollefson) alexisnewark (Alexis Newark) epl…" at bounding box center [377, 114] width 500 height 14
click at [157, 157] on div at bounding box center [157, 151] width 61 height 14
select select "10"
select select "2025"
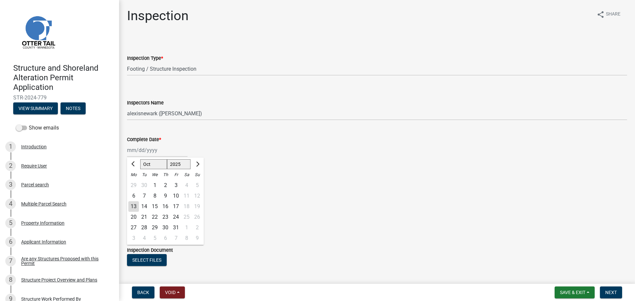
click at [178, 194] on div "10" at bounding box center [176, 196] width 11 height 11
type input "10/10/2025"
click at [144, 183] on div "Yes" at bounding box center [377, 183] width 500 height 8
click at [135, 183] on label "Yes" at bounding box center [139, 183] width 8 height 8
click at [135, 183] on input "Yes" at bounding box center [137, 181] width 4 height 4
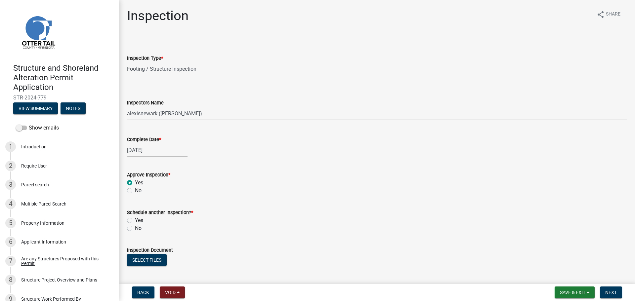
radio input "true"
drag, startPoint x: 131, startPoint y: 230, endPoint x: 134, endPoint y: 227, distance: 4.0
click at [135, 230] on label "No" at bounding box center [138, 229] width 7 height 8
click at [135, 229] on input "No" at bounding box center [137, 227] width 4 height 4
radio input "true"
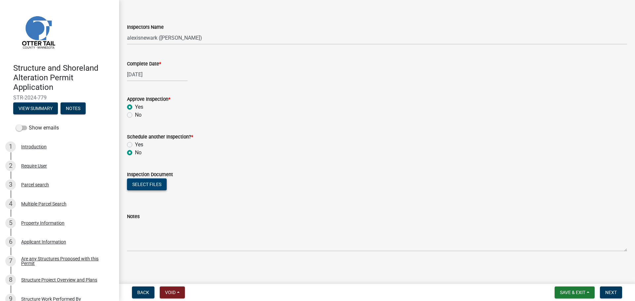
scroll to position [77, 0]
click at [152, 183] on button "Select files" at bounding box center [147, 183] width 40 height 12
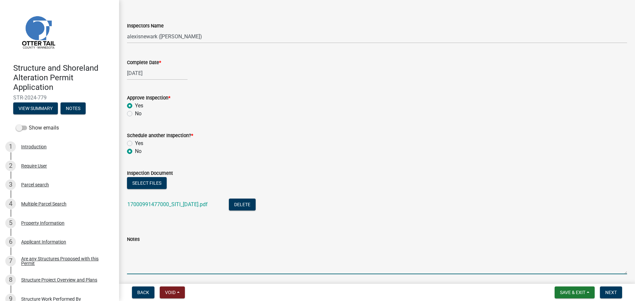
click at [254, 252] on textarea "Notes" at bounding box center [377, 258] width 500 height 31
type textarea "Meets all setbacks."
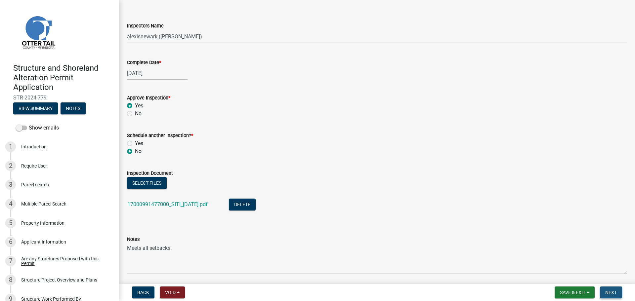
click at [620, 293] on button "Next" at bounding box center [611, 293] width 22 height 12
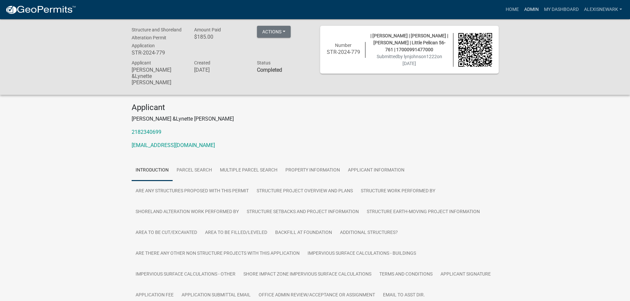
click at [530, 10] on link "Admin" at bounding box center [532, 9] width 20 height 13
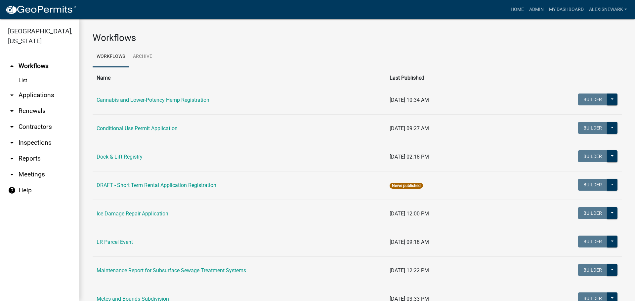
click at [68, 93] on link "arrow_drop_down Applications" at bounding box center [39, 95] width 79 height 16
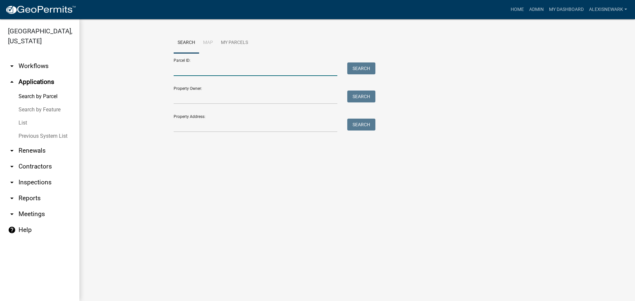
click at [197, 74] on input "Parcel ID:" at bounding box center [256, 70] width 164 height 14
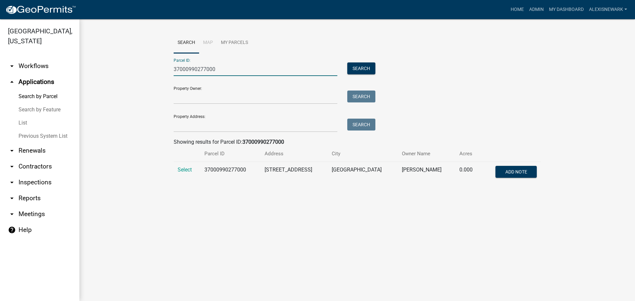
type input "37000990277000"
click at [184, 166] on td "Select" at bounding box center [187, 173] width 27 height 22
click at [184, 174] on td "Select" at bounding box center [187, 173] width 27 height 22
click at [185, 171] on span "Select" at bounding box center [185, 170] width 14 height 6
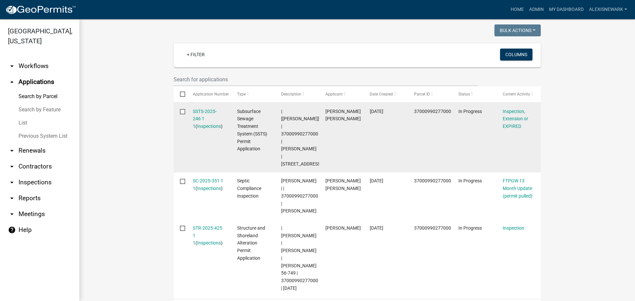
scroll to position [165, 0]
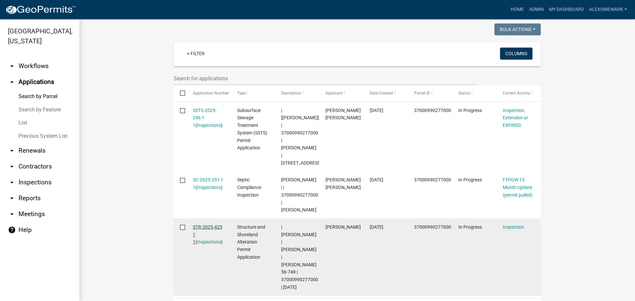
click at [203, 225] on link "STR-2025-425 1 1" at bounding box center [207, 235] width 29 height 21
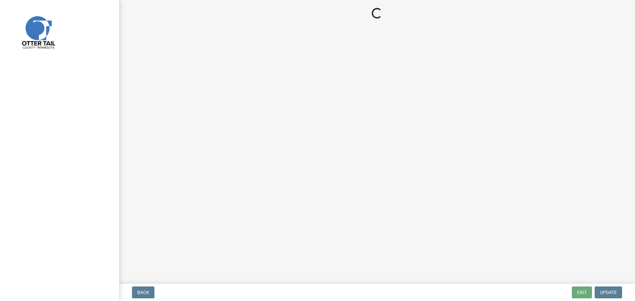
select select "710d5f49-2663-4e73-9718-d0c4e189f5ed"
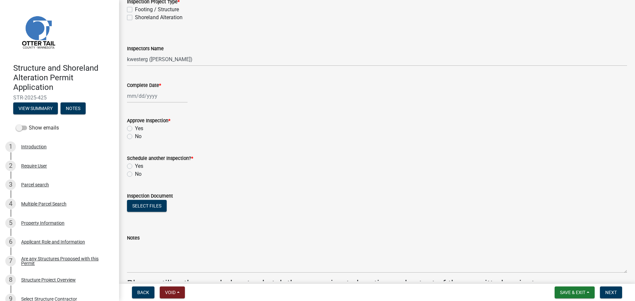
scroll to position [215, 0]
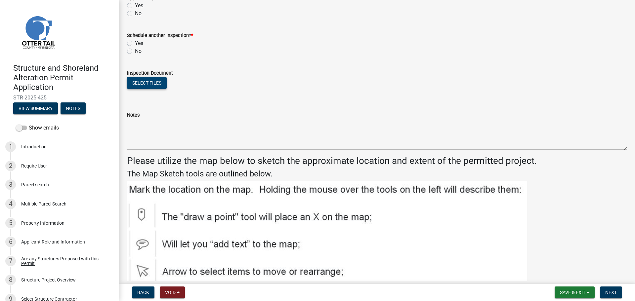
click at [159, 83] on button "Select files" at bounding box center [147, 83] width 40 height 12
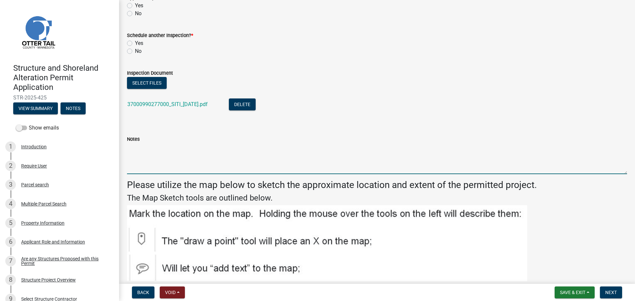
click at [234, 159] on textarea "Notes" at bounding box center [377, 158] width 500 height 31
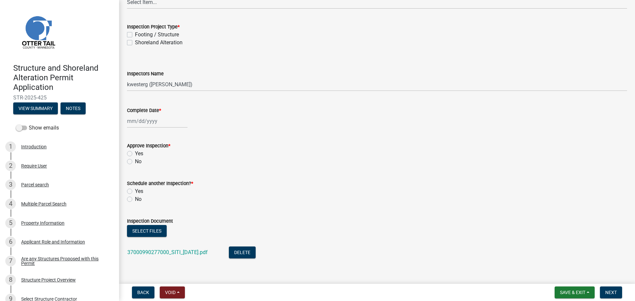
scroll to position [25, 0]
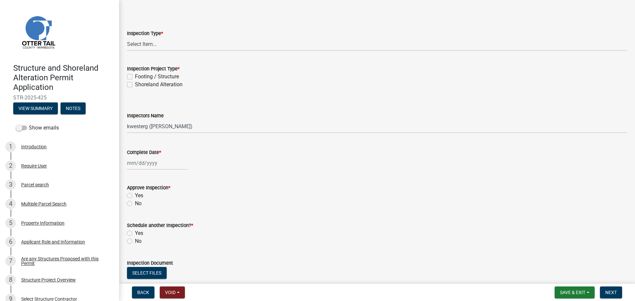
type textarea "Meets all setbacks."
click at [139, 47] on select "Select Item... Inspection Complete Partial Inspection Inspected Not Built" at bounding box center [377, 44] width 500 height 14
click at [127, 37] on select "Select Item... Inspection Complete Partial Inspection Inspected Not Built" at bounding box center [377, 44] width 500 height 14
select select "409c2f88-eb3f-474f-aeae-54c427f2203e"
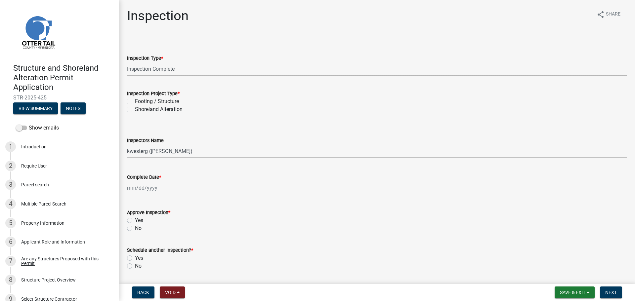
click at [146, 102] on label "Footing / Structure" at bounding box center [157, 102] width 44 height 8
click at [139, 102] on input "Footing / Structure" at bounding box center [137, 100] width 4 height 4
checkbox input "true"
checkbox input "false"
click at [154, 156] on select "Select Item... cwleclair (Chris LeClair) btollefson (Brittany Tollefson) abusko…" at bounding box center [377, 152] width 500 height 14
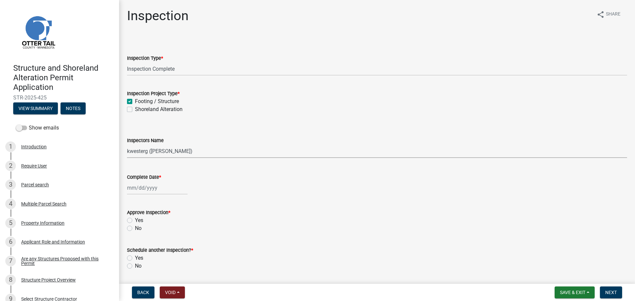
select select "540cdff0-8667-4a16-ad1f-2fbf1edb8379"
click at [127, 145] on select "Select Item... cwleclair (Chris LeClair) btollefson (Brittany Tollefson) abusko…" at bounding box center [377, 152] width 500 height 14
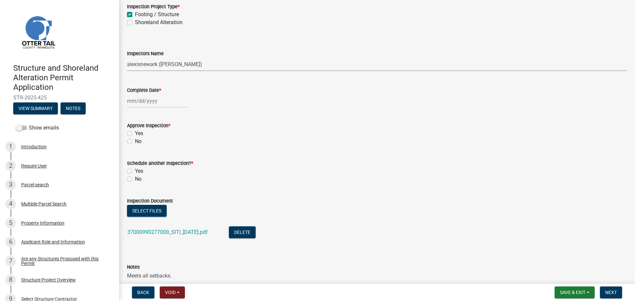
scroll to position [91, 0]
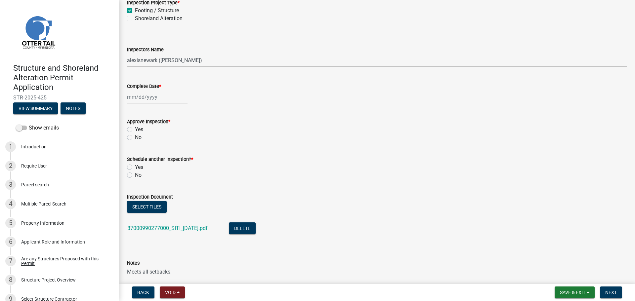
click at [149, 100] on div at bounding box center [157, 97] width 61 height 14
select select "10"
select select "2025"
click at [180, 142] on div "10" at bounding box center [176, 143] width 11 height 11
type input "10/10/2025"
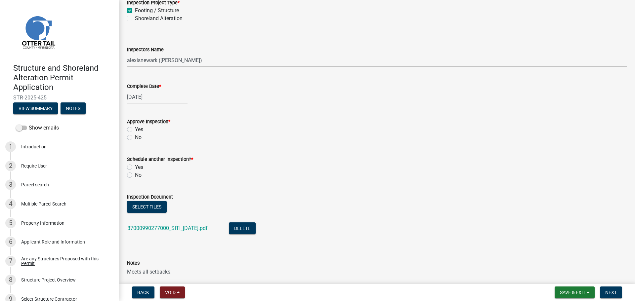
click at [131, 125] on div "Approve Inspection *" at bounding box center [377, 122] width 500 height 8
click at [135, 132] on label "Yes" at bounding box center [139, 130] width 8 height 8
click at [135, 130] on input "Yes" at bounding box center [137, 128] width 4 height 4
radio input "true"
click at [135, 177] on label "No" at bounding box center [138, 175] width 7 height 8
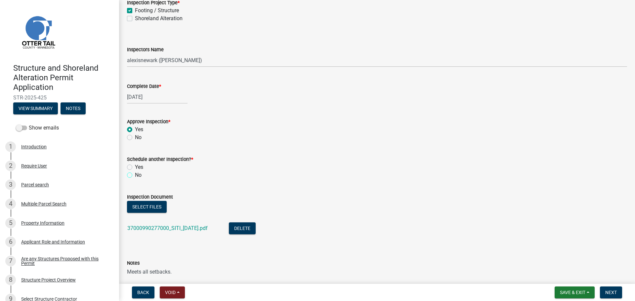
click at [135, 176] on input "No" at bounding box center [137, 173] width 4 height 4
radio input "true"
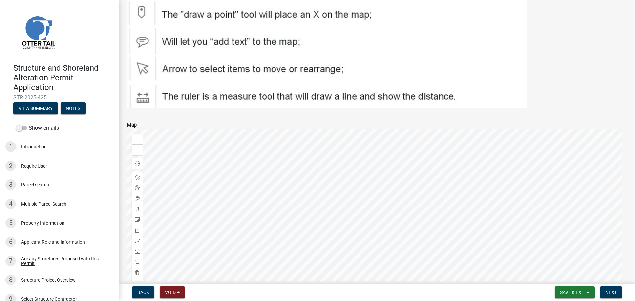
scroll to position [487, 0]
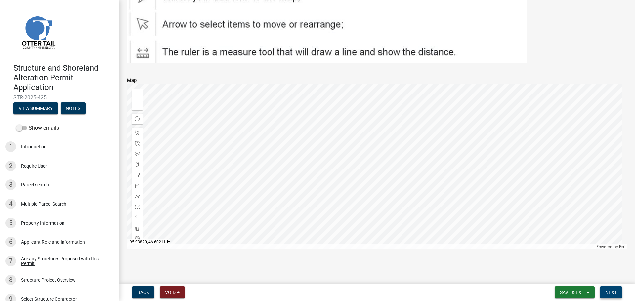
click at [614, 292] on span "Next" at bounding box center [611, 292] width 12 height 5
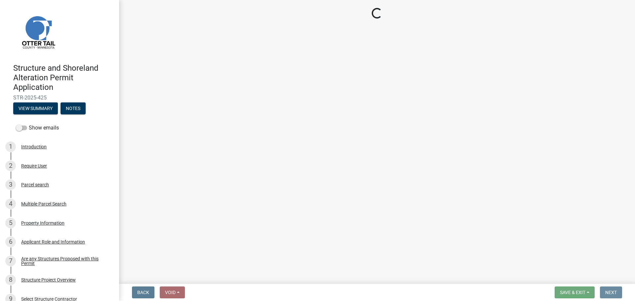
scroll to position [0, 0]
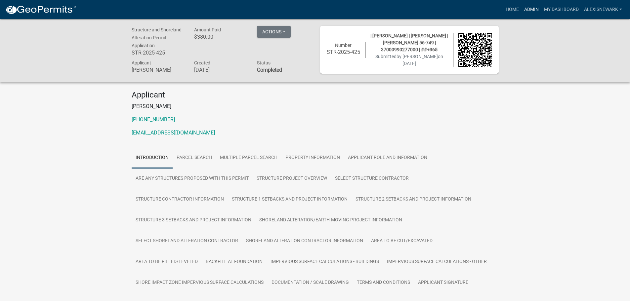
click at [534, 14] on link "Admin" at bounding box center [532, 9] width 20 height 13
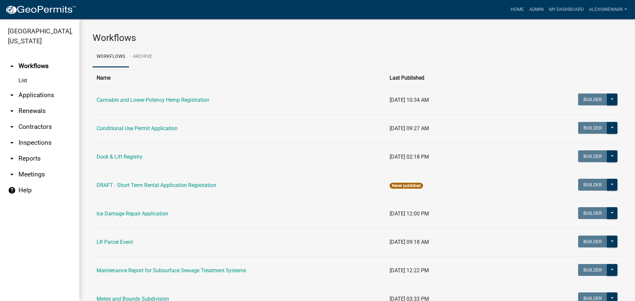
drag, startPoint x: 63, startPoint y: 91, endPoint x: 74, endPoint y: 86, distance: 11.8
click at [63, 91] on link "arrow_drop_down Applications" at bounding box center [39, 95] width 79 height 16
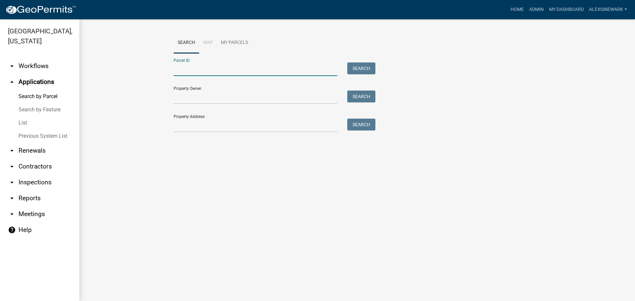
click at [186, 67] on input "Parcel ID:" at bounding box center [256, 70] width 164 height 14
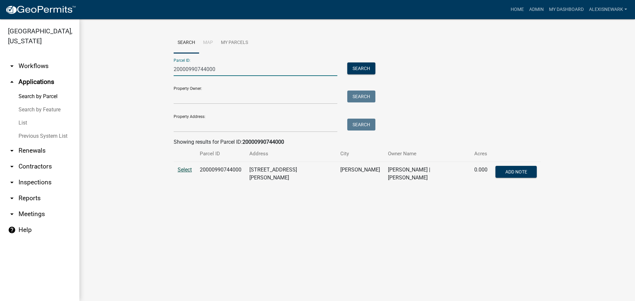
type input "20000990744000"
click at [186, 172] on span "Select" at bounding box center [185, 170] width 14 height 6
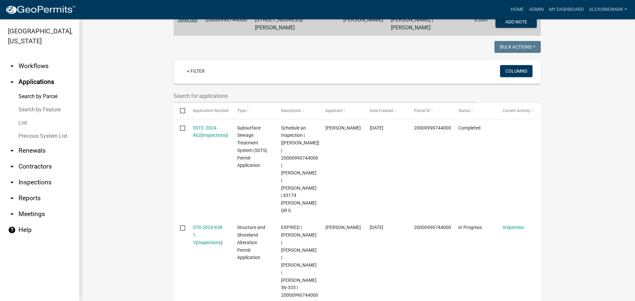
scroll to position [165, 0]
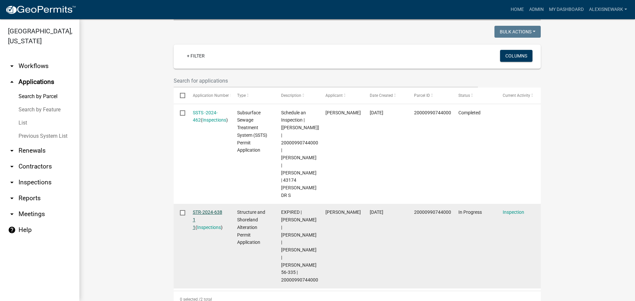
click at [212, 210] on link "STR-2024-638 1 1" at bounding box center [207, 220] width 29 height 21
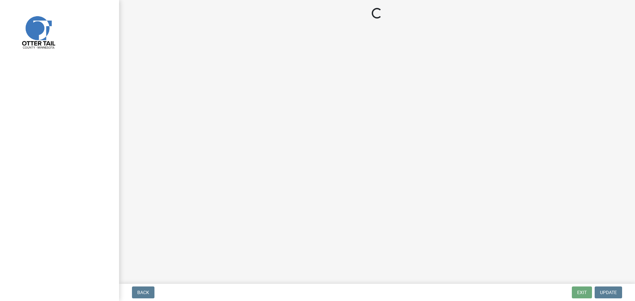
select select "710d5f49-2663-4e73-9718-d0c4e189f5ed"
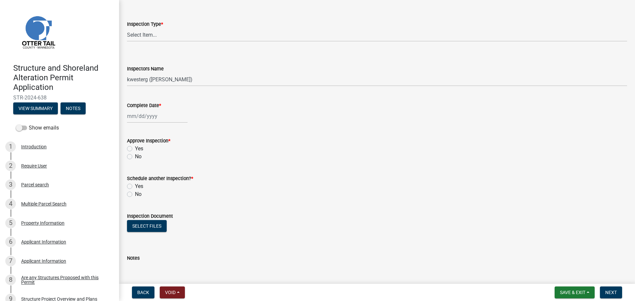
scroll to position [77, 0]
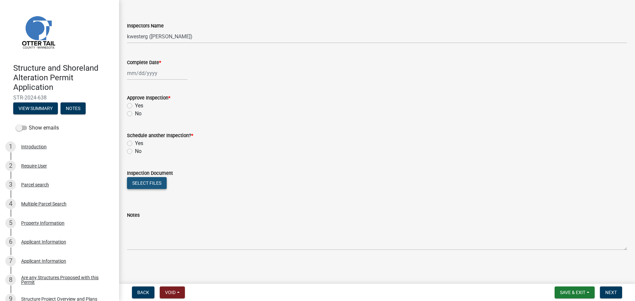
click at [161, 182] on button "Select files" at bounding box center [147, 183] width 40 height 12
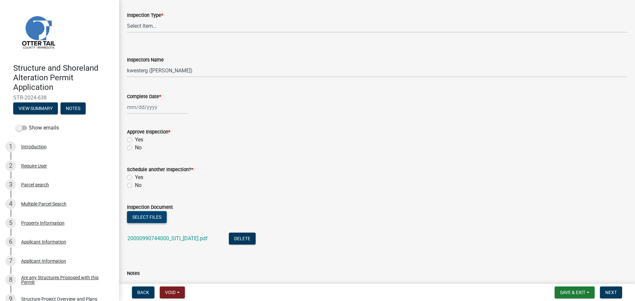
scroll to position [0, 0]
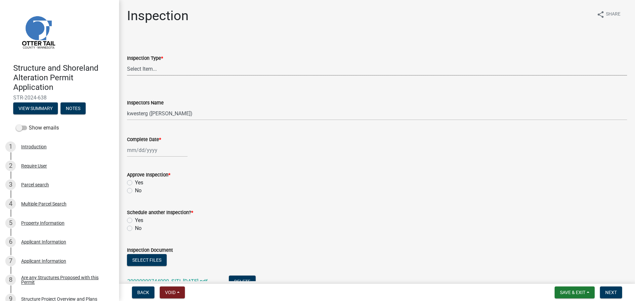
click at [146, 70] on select "Select Item... Footing / Structure Inspection Shoreland Alteration Not Built" at bounding box center [377, 69] width 500 height 14
click at [127, 62] on select "Select Item... Footing / Structure Inspection Shoreland Alteration Not Built" at bounding box center [377, 69] width 500 height 14
select select "29b027fa-a62f-4639-a4c1-67ac8b0bd2a2"
click at [155, 121] on wm-data-entity-input "Inspectors Name Select Item... btollefson (Brittany Tollefson) alexisnewark (Al…" at bounding box center [377, 104] width 500 height 45
click at [157, 114] on select "Select Item... btollefson (Brittany Tollefson) alexisnewark (Alexis Newark) epl…" at bounding box center [377, 114] width 500 height 14
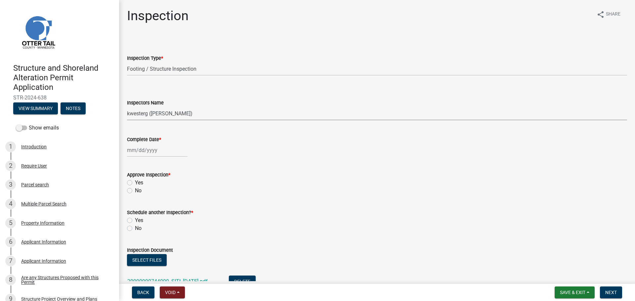
select select "540cdff0-8667-4a16-ad1f-2fbf1edb8379"
click at [127, 107] on select "Select Item... btollefson (Brittany Tollefson) alexisnewark (Alexis Newark) epl…" at bounding box center [377, 114] width 500 height 14
click at [156, 155] on div at bounding box center [157, 151] width 61 height 14
select select "10"
select select "2025"
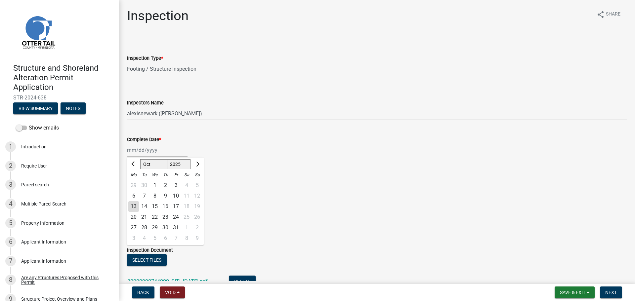
click at [132, 206] on div "13" at bounding box center [133, 206] width 11 height 11
type input "10/13/2025"
click at [138, 181] on label "Yes" at bounding box center [139, 183] width 8 height 8
click at [138, 181] on input "Yes" at bounding box center [137, 181] width 4 height 4
radio input "true"
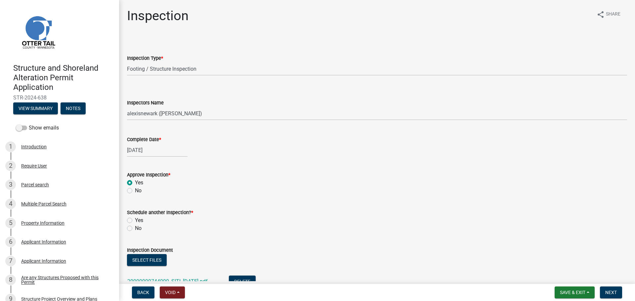
click at [135, 229] on div "No" at bounding box center [377, 229] width 500 height 8
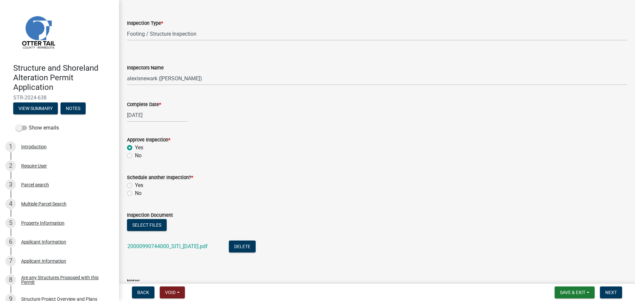
scroll to position [101, 0]
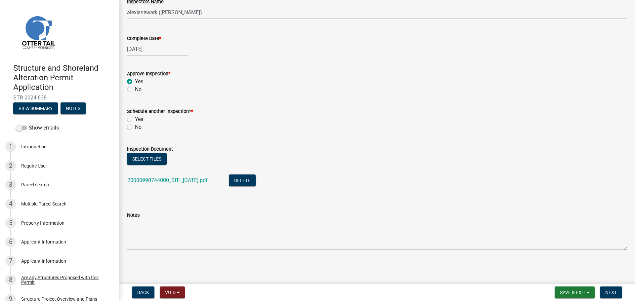
click at [129, 130] on div "No" at bounding box center [377, 127] width 500 height 8
click at [135, 128] on label "No" at bounding box center [138, 127] width 7 height 8
click at [135, 128] on input "No" at bounding box center [137, 125] width 4 height 4
radio input "true"
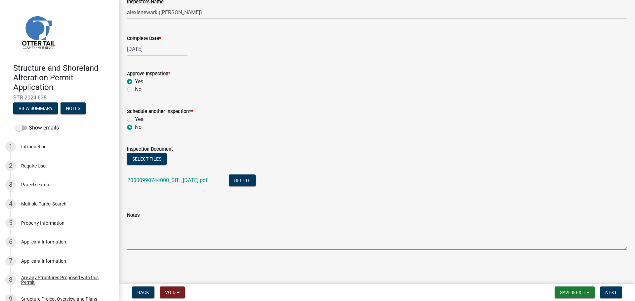
click at [155, 228] on textarea "Notes" at bounding box center [377, 234] width 500 height 31
type textarea "Meets all setbacks."
click at [616, 293] on span "Next" at bounding box center [611, 292] width 12 height 5
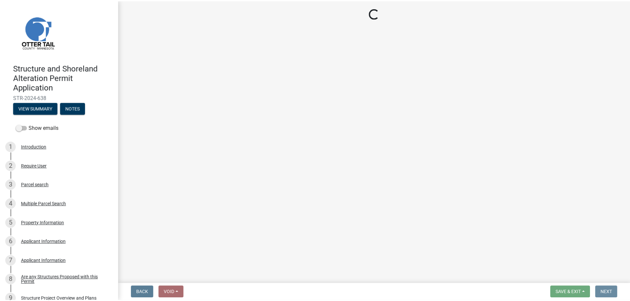
scroll to position [0, 0]
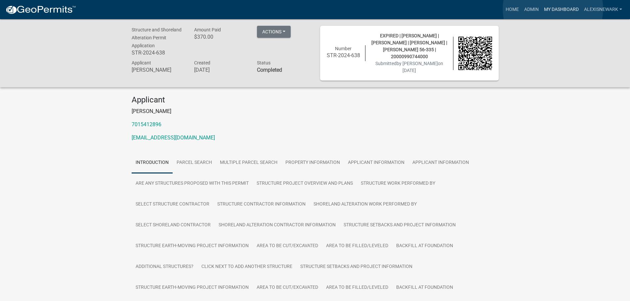
click at [553, 9] on link "My Dashboard" at bounding box center [562, 9] width 40 height 13
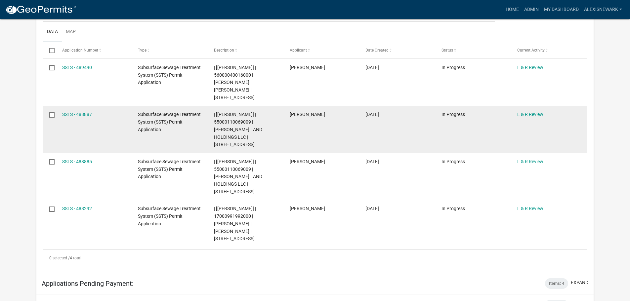
scroll to position [108, 0]
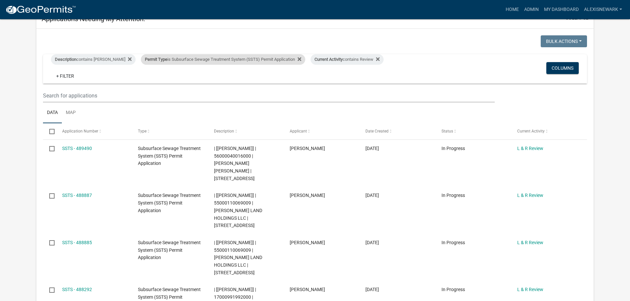
click at [257, 59] on div "Permit Type is Subsurface Sewage Treatment System (SSTS) Permit Application" at bounding box center [223, 59] width 164 height 11
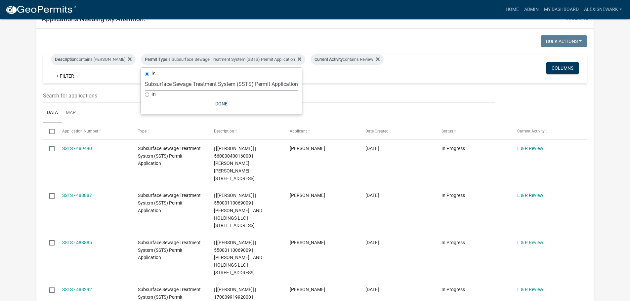
click at [248, 87] on select "Select an option Building Contractor / Excavators (Registration) Building Contr…" at bounding box center [221, 84] width 153 height 14
select select "79d4bf26-a84c-4898-8d16-9ebea2345fb4"
click at [145, 82] on select "Select an option Building Contractor / Excavators (Registration) Building Contr…" at bounding box center [221, 84] width 153 height 14
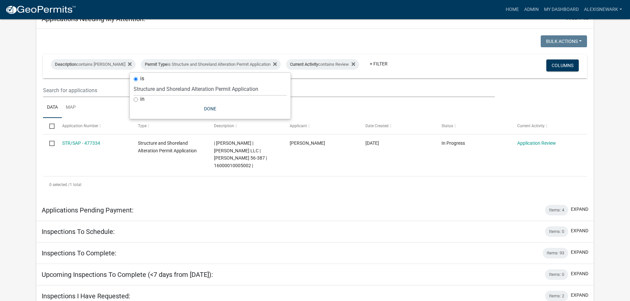
click at [25, 105] on app-user-applications "more_horiz Home Admin My Dashboard alexisnewark Admin Account Logout My Dashboa…" at bounding box center [315, 131] width 630 height 439
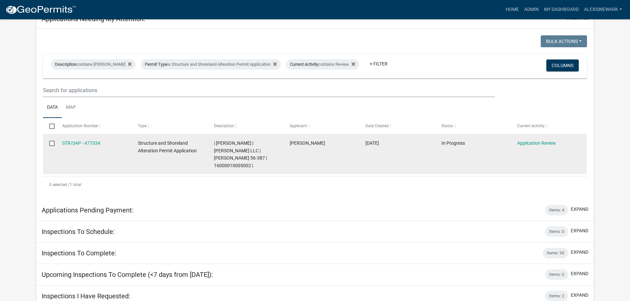
click at [227, 155] on div "| Alexis Newark | CAMP SYBIL LLC | Sybil 56-387 | 16000010005002 |" at bounding box center [245, 155] width 63 height 30
click at [227, 155] on span "| Alexis Newark | CAMP SYBIL LLC | Sybil 56-387 | 16000010005002 |" at bounding box center [240, 155] width 53 height 28
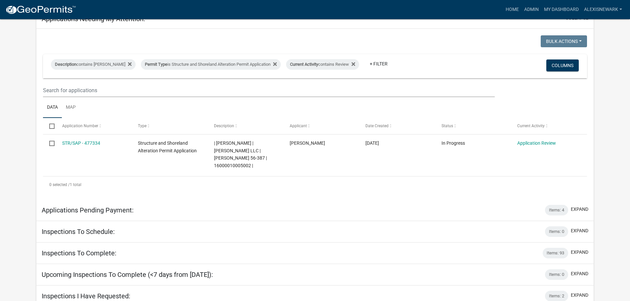
drag, startPoint x: 227, startPoint y: 155, endPoint x: 214, endPoint y: 172, distance: 21.0
click at [213, 177] on div "0 selected / 1 total" at bounding box center [315, 185] width 544 height 17
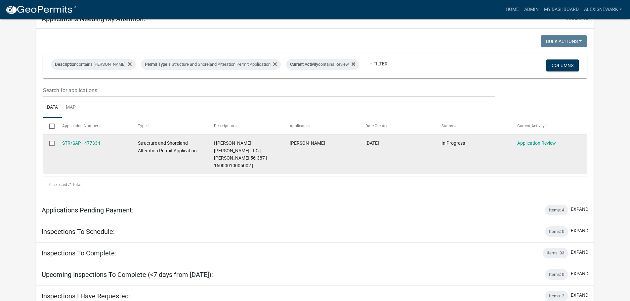
click at [225, 158] on span "| Alexis Newark | CAMP SYBIL LLC | Sybil 56-387 | 16000010005002 |" at bounding box center [240, 155] width 53 height 28
copy span "16000010005002"
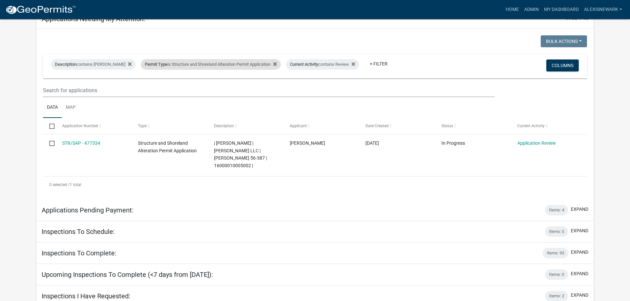
click at [233, 61] on div "Permit Type is Structure and Shoreland Alteration Permit Application" at bounding box center [211, 64] width 140 height 11
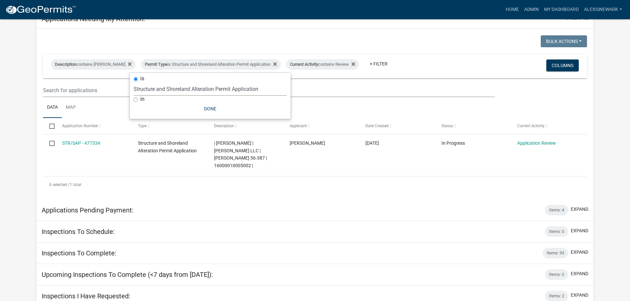
click at [230, 90] on select "Select an option Building Contractor / Excavators (Registration) Building Contr…" at bounding box center [210, 89] width 153 height 14
select select "68d28c81-f724-4f90-9ad3-bed34bf6fb80"
click at [145, 82] on select "Select an option Building Contractor / Excavators (Registration) Building Contr…" at bounding box center [210, 89] width 153 height 14
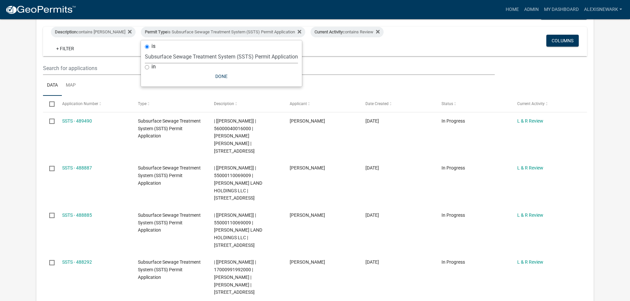
scroll to position [265, 0]
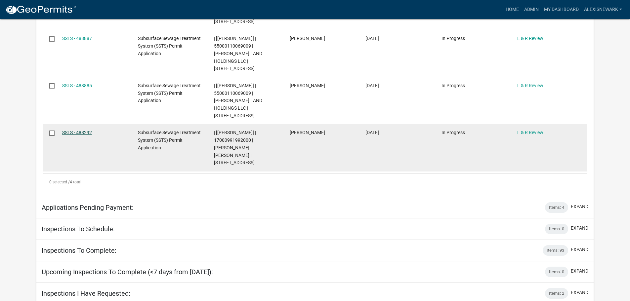
click at [85, 130] on link "SSTS - 488292" at bounding box center [77, 132] width 30 height 5
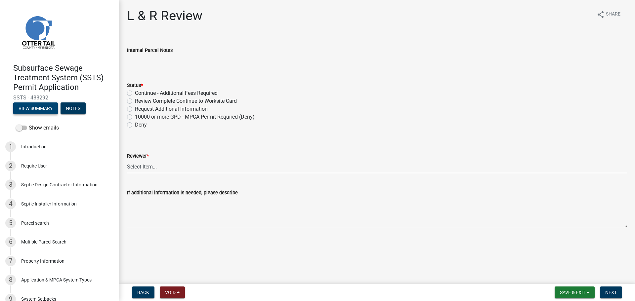
click at [56, 111] on button "View Summary" at bounding box center [35, 109] width 45 height 12
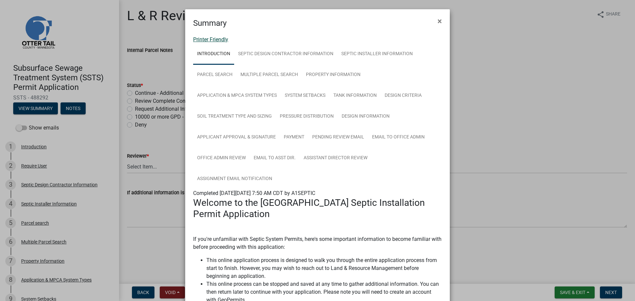
click at [211, 39] on link "Printer Friendly" at bounding box center [210, 39] width 35 height 6
click at [433, 20] on button "×" at bounding box center [439, 21] width 15 height 19
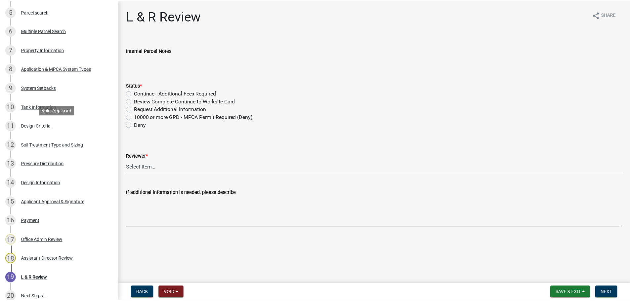
scroll to position [279, 0]
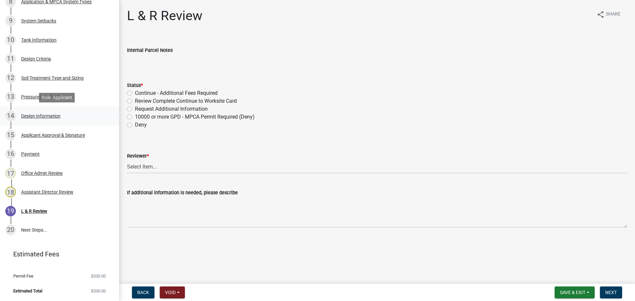
click at [49, 116] on div "Design Information" at bounding box center [40, 116] width 39 height 5
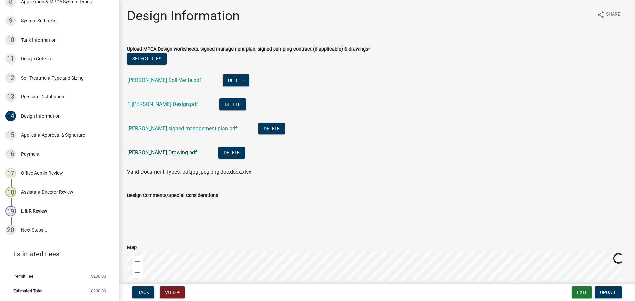
click at [175, 155] on link "Todd Carlson Drawing.pdf" at bounding box center [162, 153] width 70 height 6
click at [202, 131] on link "Todd Carlson signed management plan.pdf" at bounding box center [182, 128] width 110 height 6
click at [166, 104] on link "1 Todd Carlson Design.pdf" at bounding box center [162, 104] width 71 height 6
click at [180, 81] on link "Todd Carlson Soil Verife.pdf" at bounding box center [164, 80] width 74 height 6
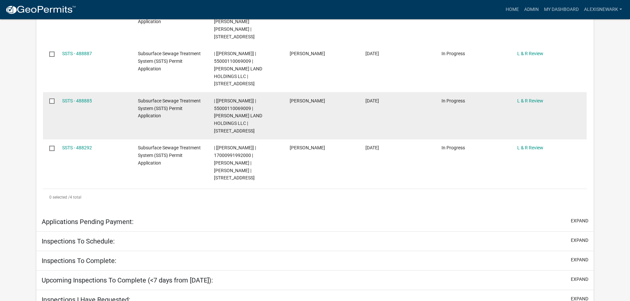
scroll to position [249, 0]
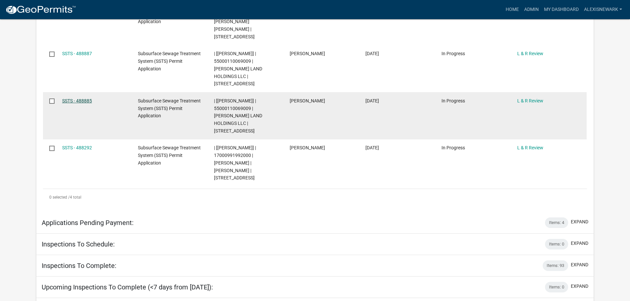
click at [79, 98] on link "SSTS - 488885" at bounding box center [77, 100] width 30 height 5
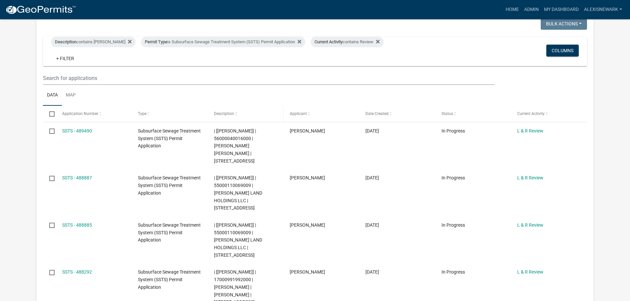
scroll to position [132, 0]
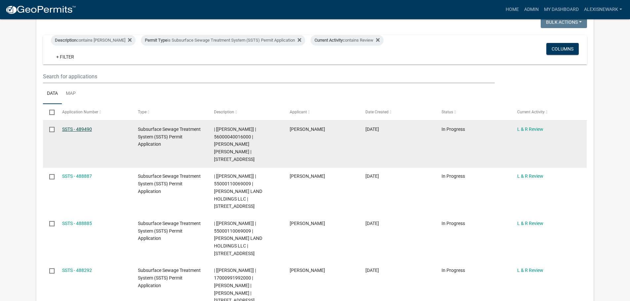
click at [85, 129] on link "SSTS - 489490" at bounding box center [77, 129] width 30 height 5
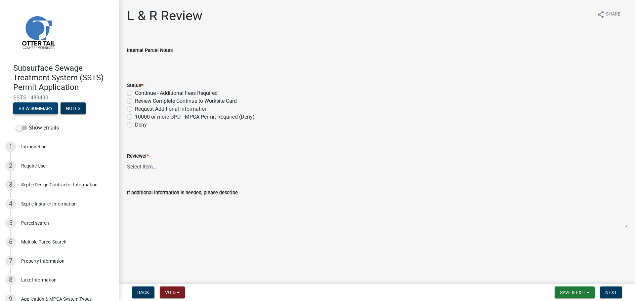
click at [49, 111] on button "View Summary" at bounding box center [35, 109] width 45 height 12
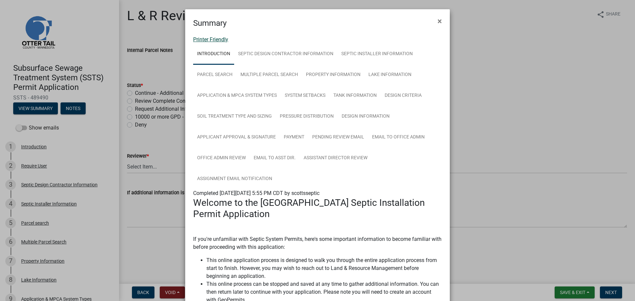
click at [218, 41] on link "Printer Friendly" at bounding box center [210, 39] width 35 height 6
click at [103, 164] on ngb-modal-window "Summary × Printer Friendly Introduction Septic Design Contractor Information Se…" at bounding box center [317, 150] width 635 height 301
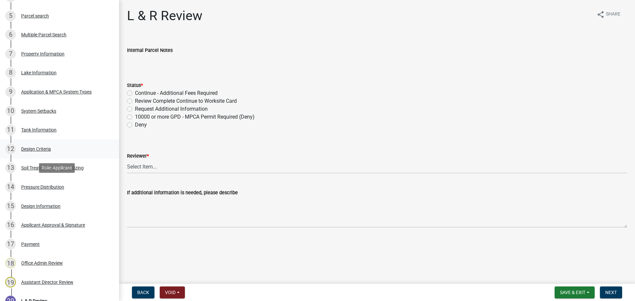
scroll to position [223, 0]
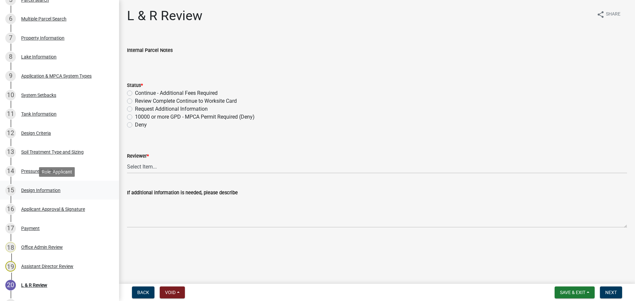
click at [70, 197] on link "15 Design Information" at bounding box center [59, 190] width 119 height 19
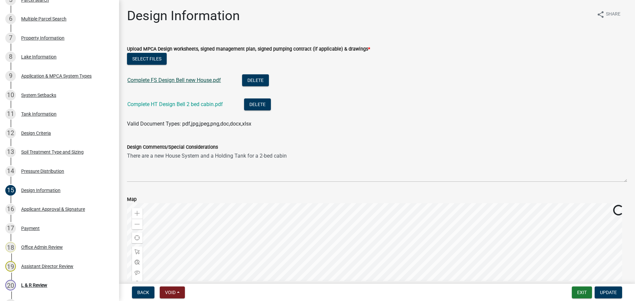
click at [197, 77] on link "Complete FS Design Bell new House.pdf" at bounding box center [174, 80] width 94 height 6
click at [185, 106] on link "Complete HT Design Bell 2 bed cabin.pdf" at bounding box center [175, 104] width 96 height 6
